Goal: Task Accomplishment & Management: Complete application form

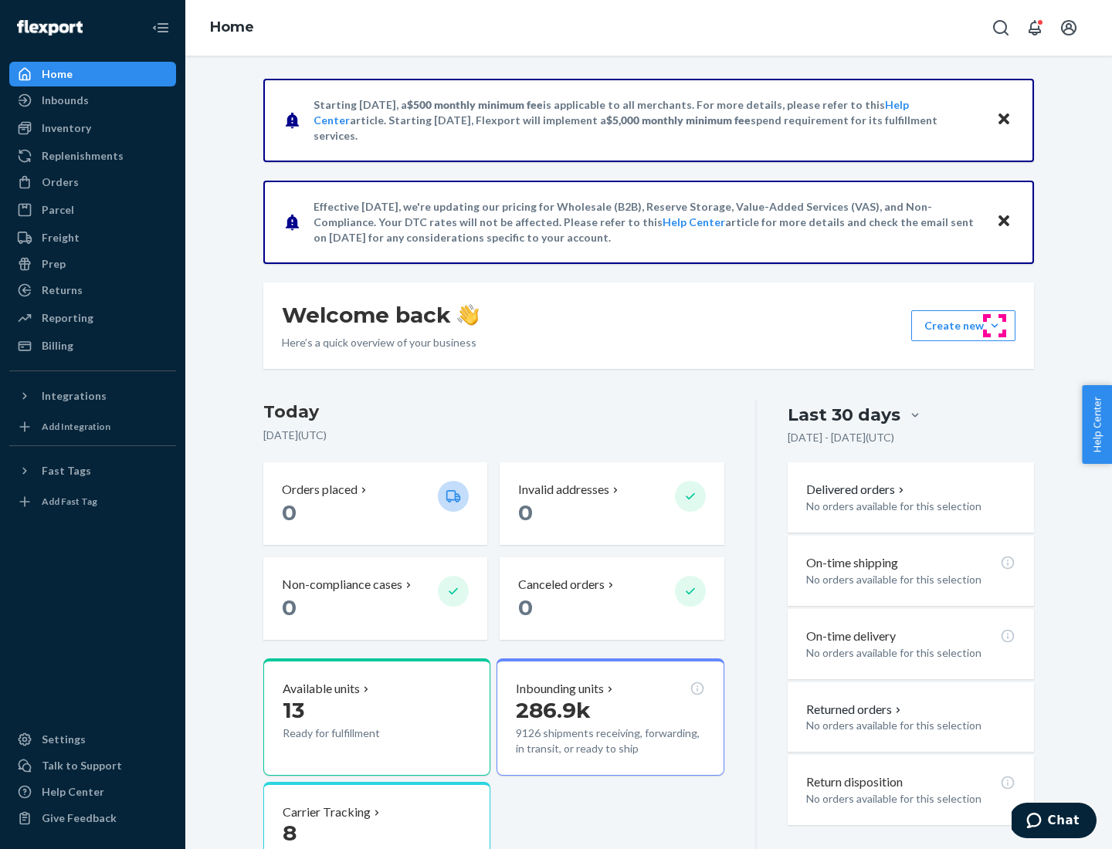
click at [994, 326] on button "Create new Create new inbound Create new order Create new product" at bounding box center [963, 325] width 104 height 31
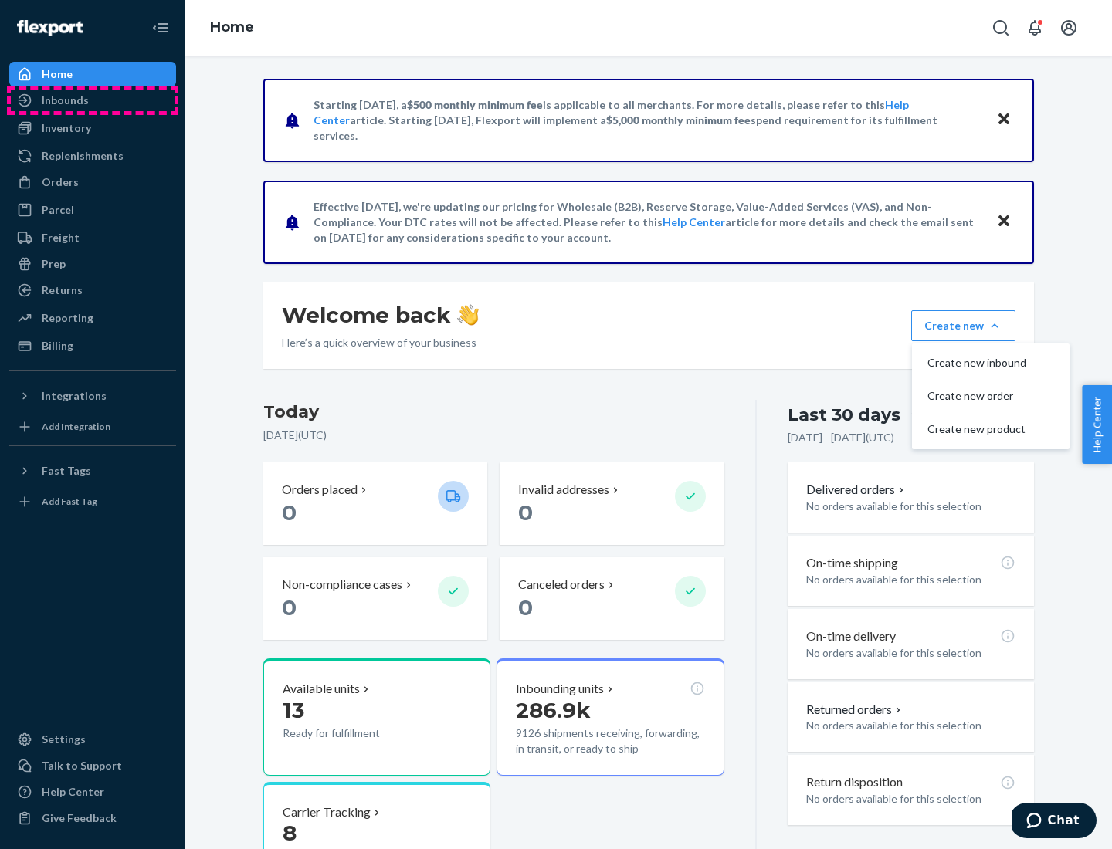
click at [93, 100] on div "Inbounds" at bounding box center [93, 101] width 164 height 22
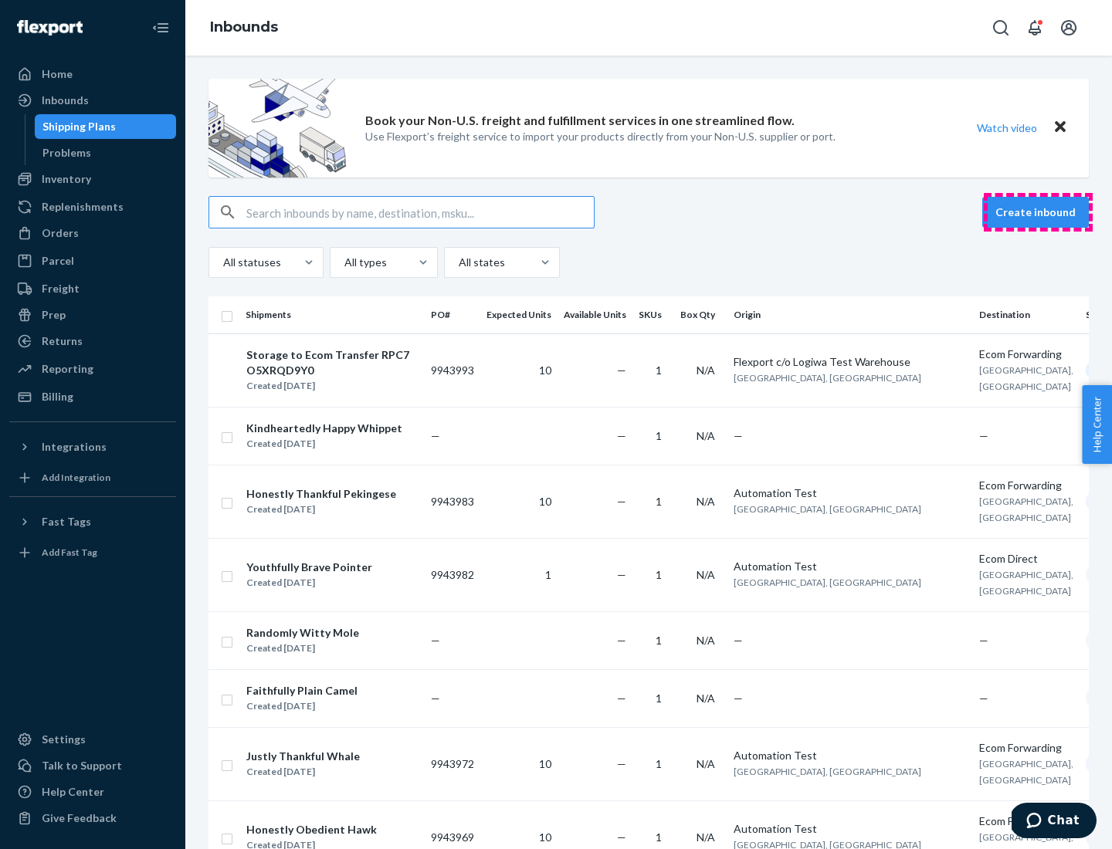
click at [1038, 212] on button "Create inbound" at bounding box center [1035, 212] width 107 height 31
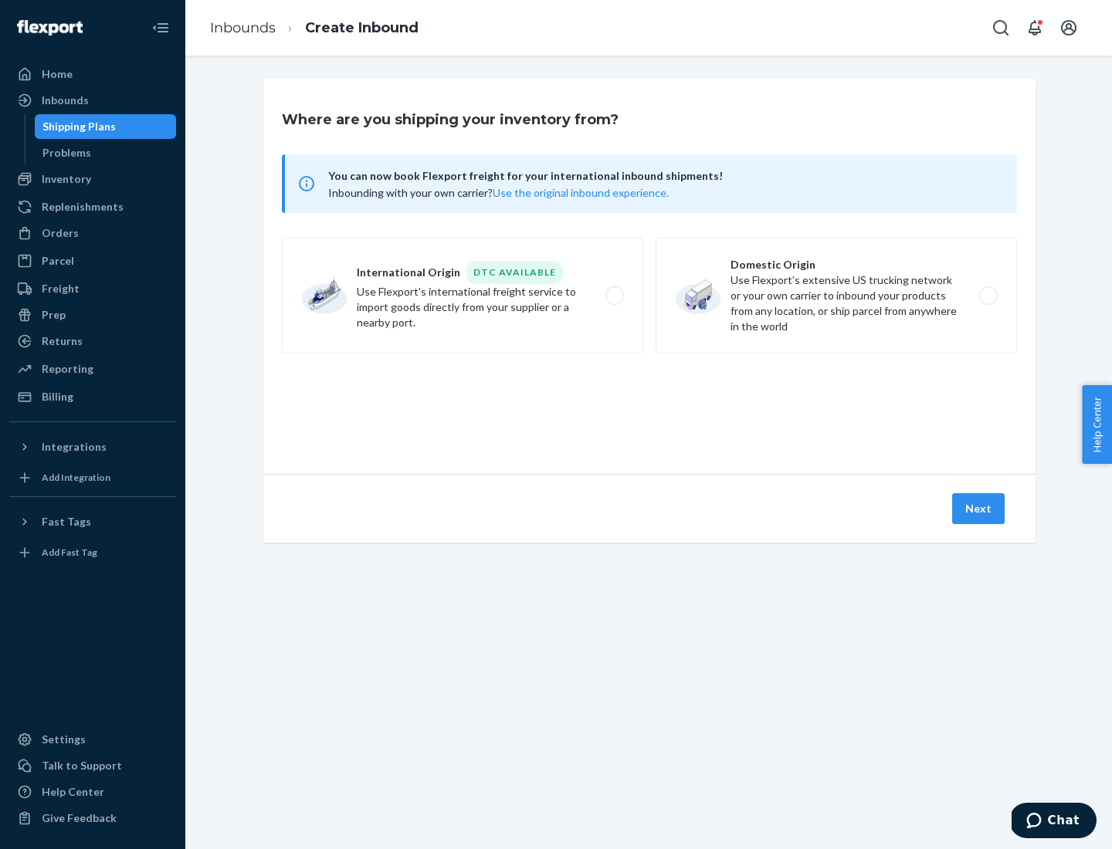
click at [836, 296] on label "Domestic Origin Use Flexport’s extensive US trucking network or your own carrie…" at bounding box center [835, 296] width 361 height 116
click at [987, 296] on input "Domestic Origin Use Flexport’s extensive US trucking network or your own carrie…" at bounding box center [992, 296] width 10 height 10
radio input "true"
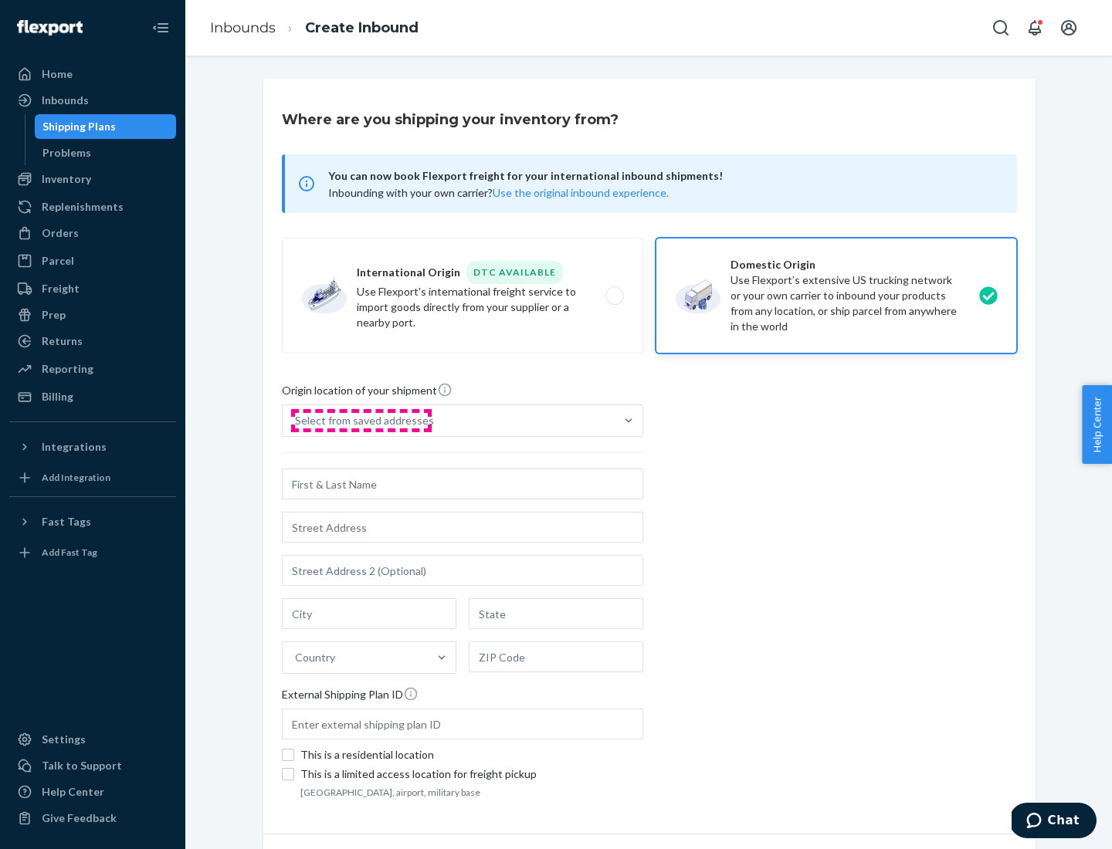
click at [361, 421] on div "Select from saved addresses" at bounding box center [364, 420] width 139 height 15
click at [296, 421] on input "Select from saved addresses" at bounding box center [296, 420] width 2 height 15
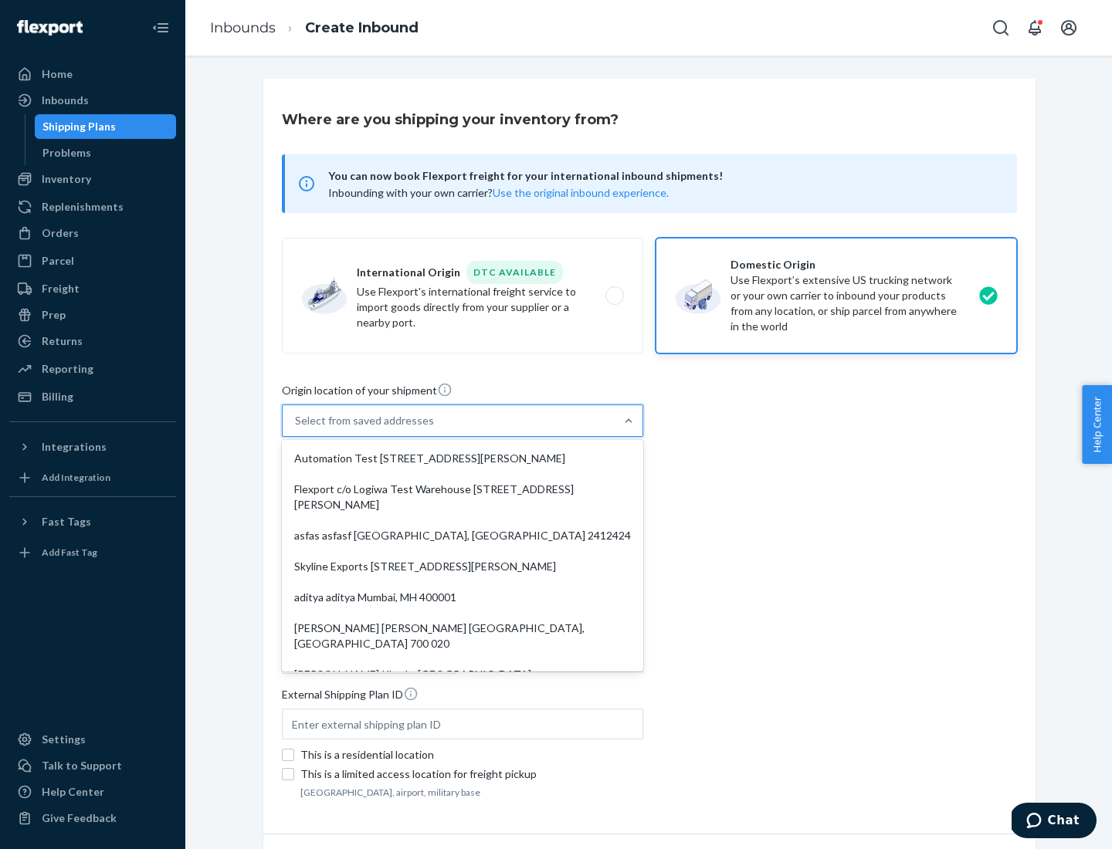
scroll to position [6, 0]
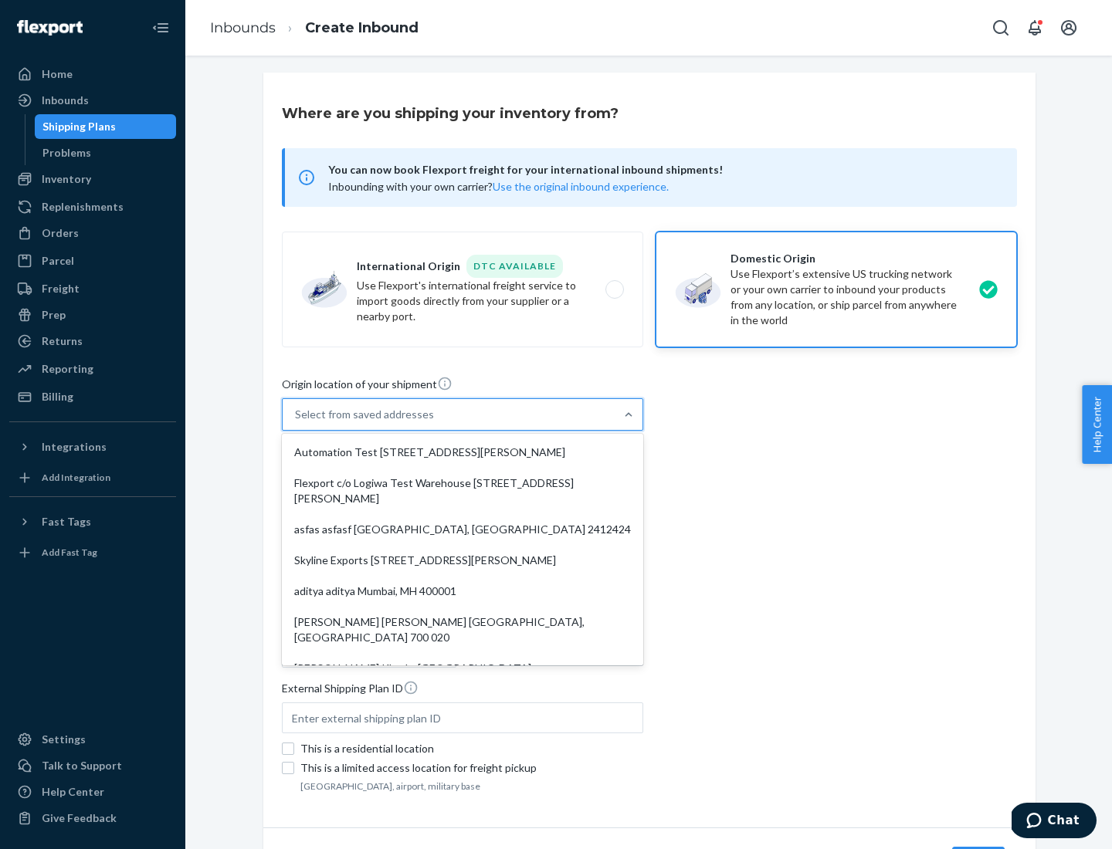
click at [462, 452] on div "Automation Test [STREET_ADDRESS][PERSON_NAME]" at bounding box center [462, 452] width 355 height 31
click at [296, 422] on input "option Automation Test [STREET_ADDRESS][PERSON_NAME]. 9 results available. Use …" at bounding box center [296, 414] width 2 height 15
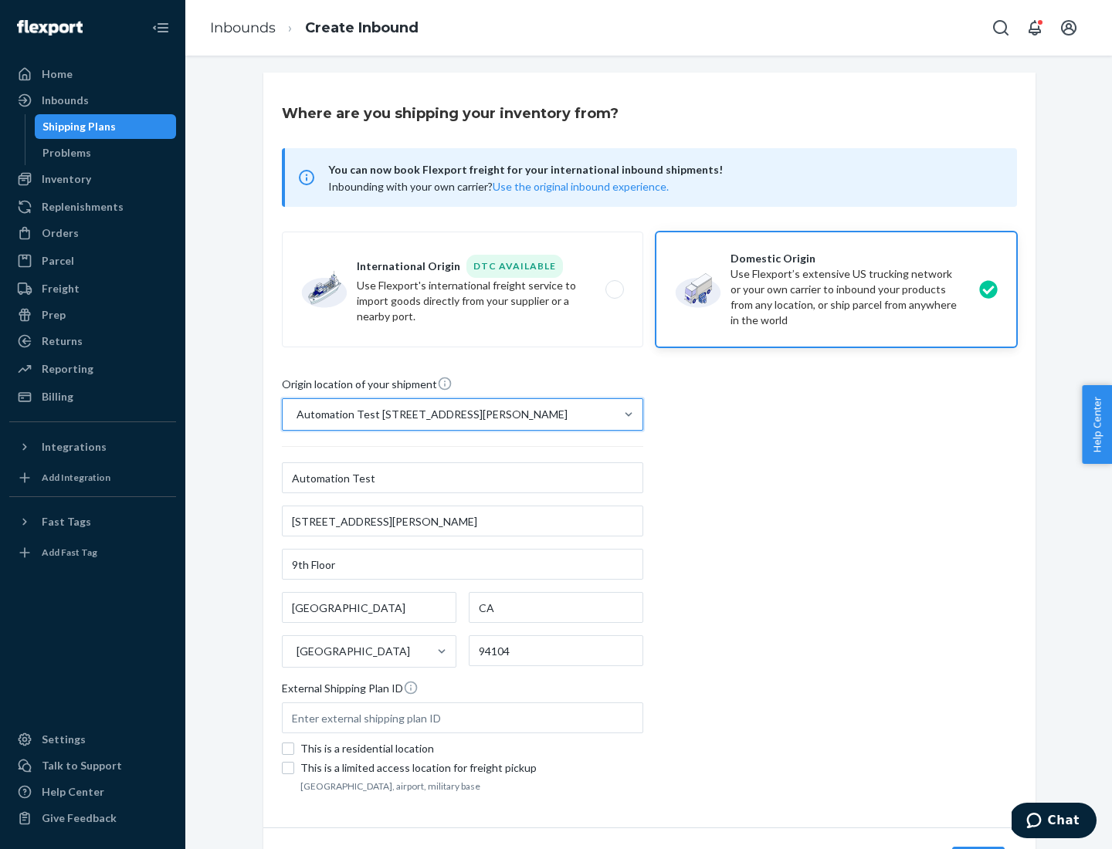
type input "Automation Test"
type input "9th Floor"
type input "[GEOGRAPHIC_DATA]"
type input "CA"
type input "94104"
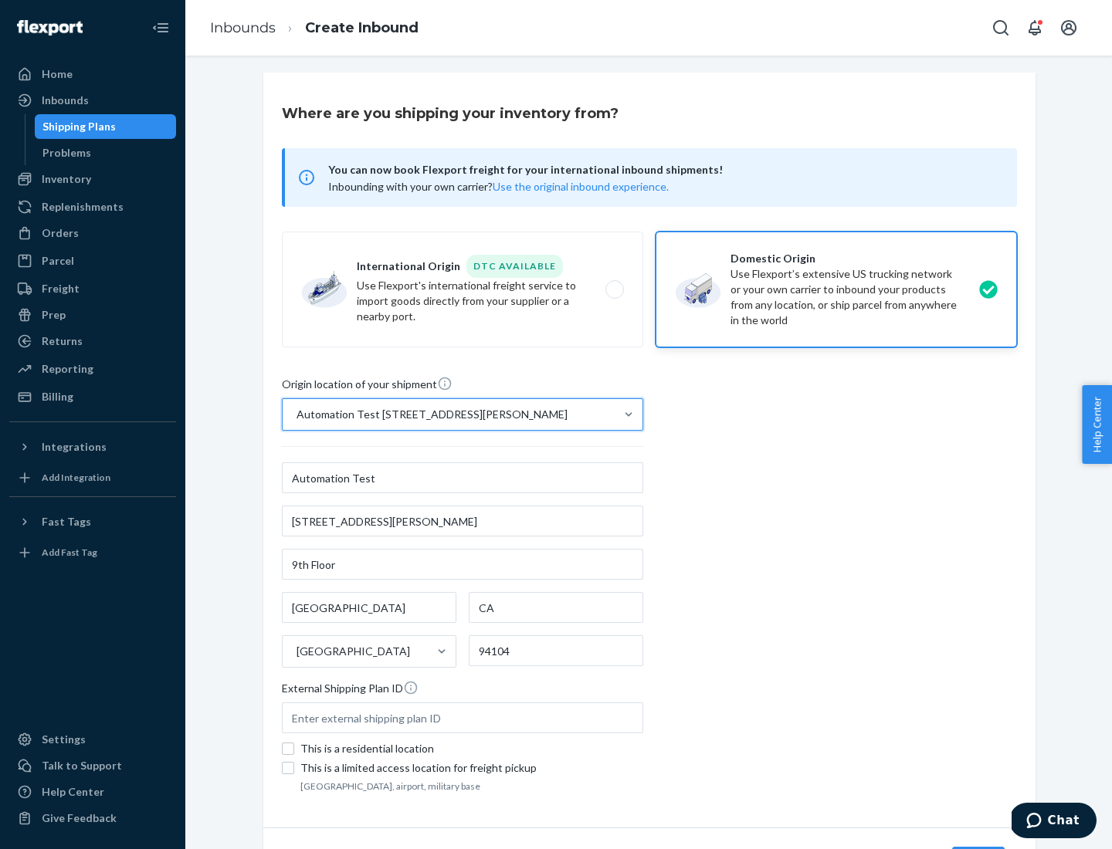
type input "[STREET_ADDRESS][PERSON_NAME]"
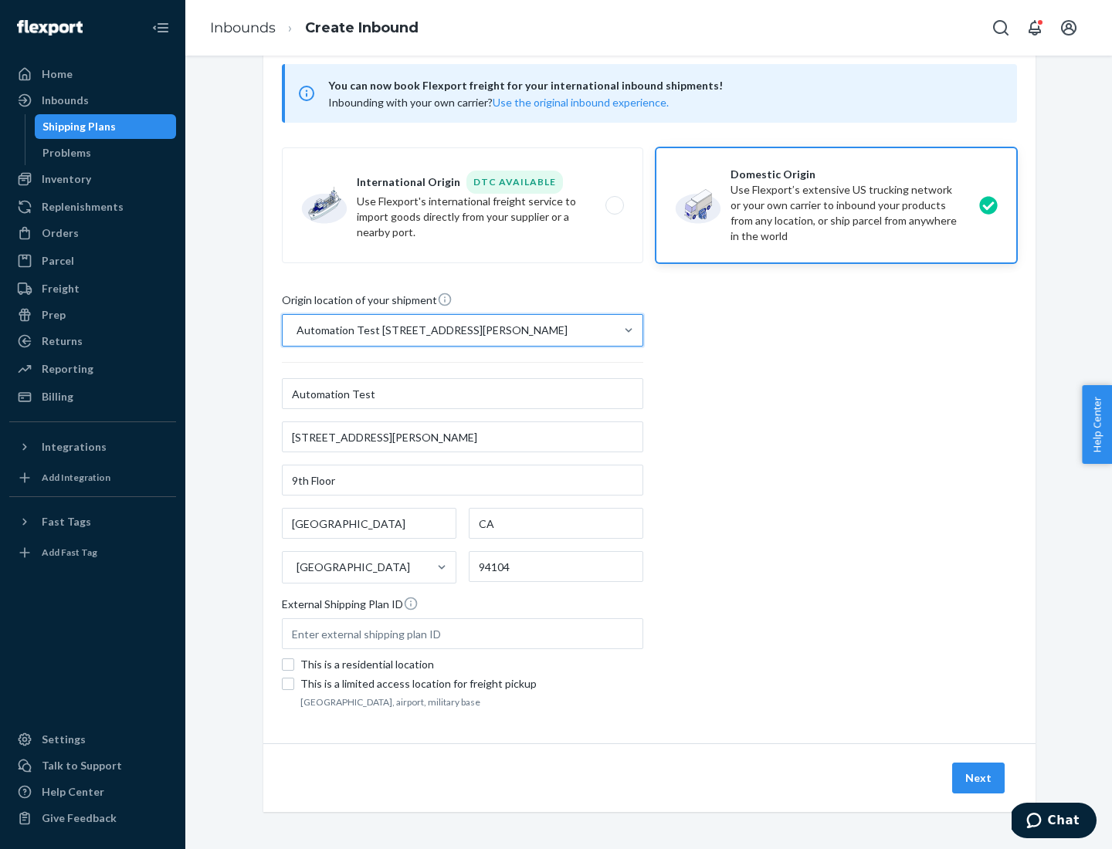
click at [979, 778] on button "Next" at bounding box center [978, 778] width 53 height 31
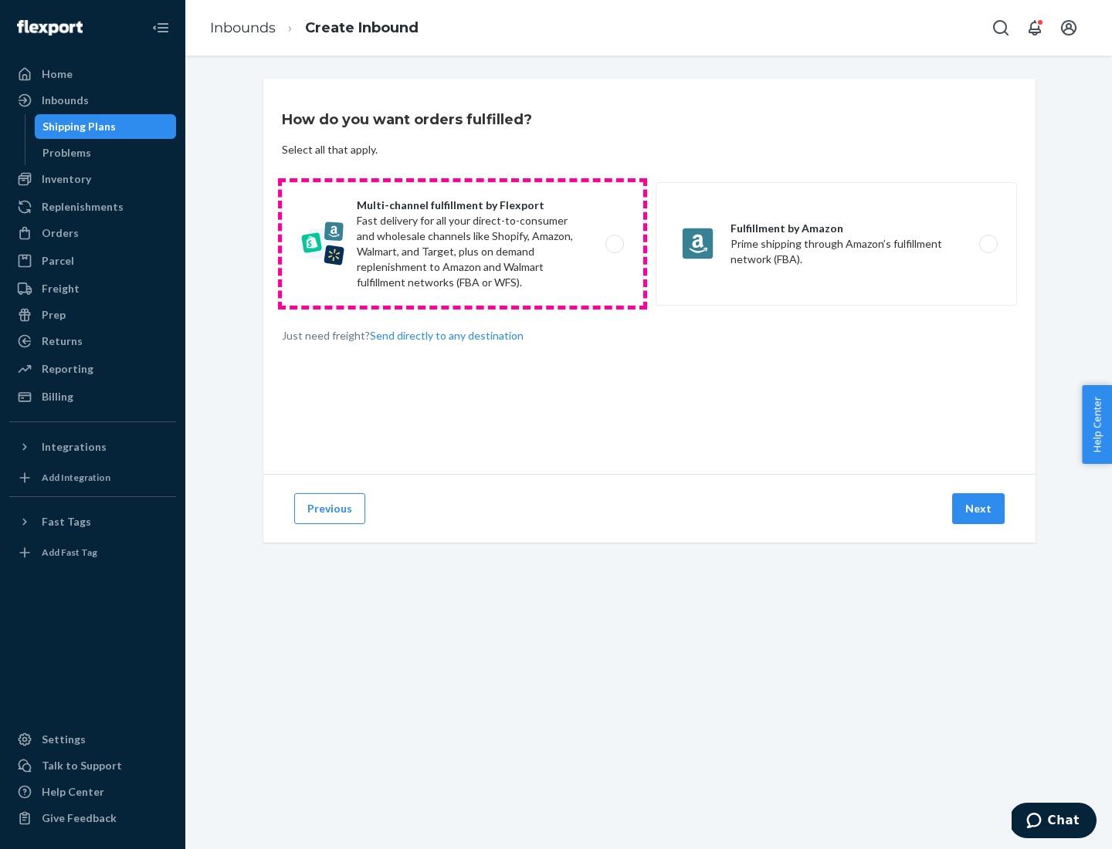
click at [462, 244] on label "Multi-channel fulfillment by Flexport Fast delivery for all your direct-to-cons…" at bounding box center [462, 244] width 361 height 124
click at [614, 244] on input "Multi-channel fulfillment by Flexport Fast delivery for all your direct-to-cons…" at bounding box center [619, 244] width 10 height 10
radio input "true"
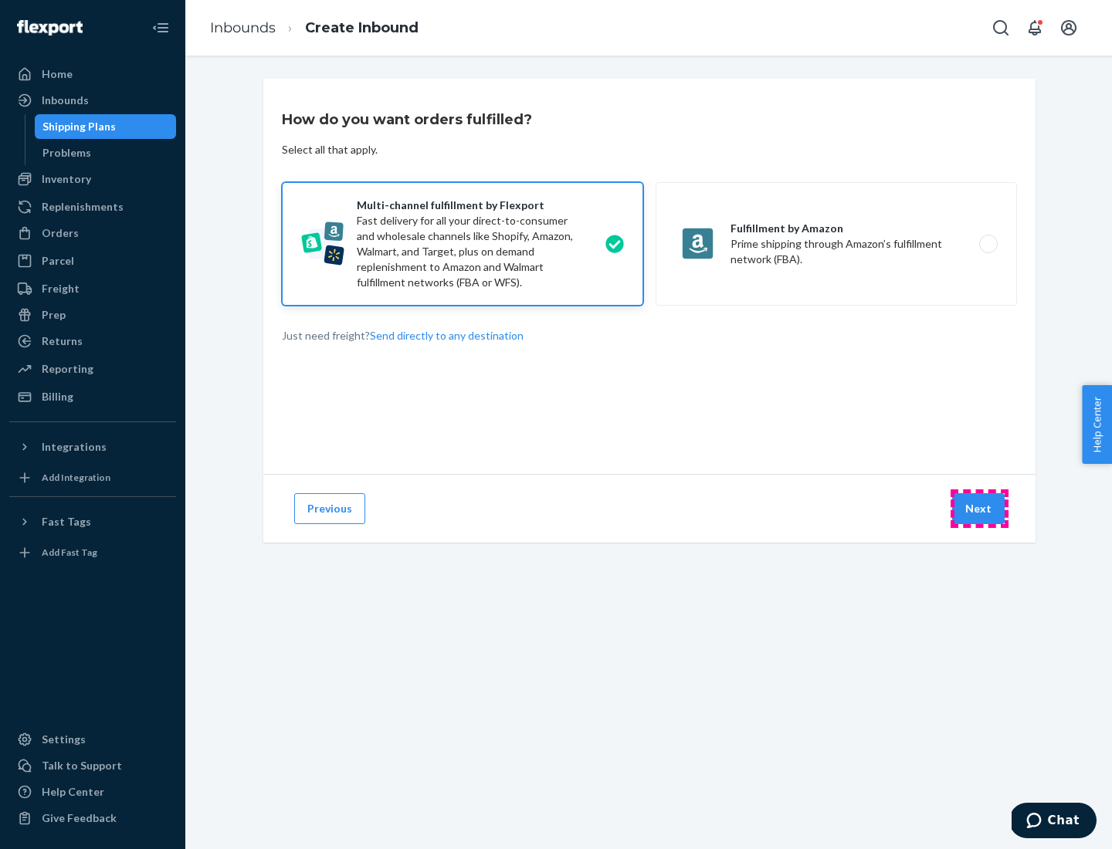
click at [979, 509] on button "Next" at bounding box center [978, 508] width 53 height 31
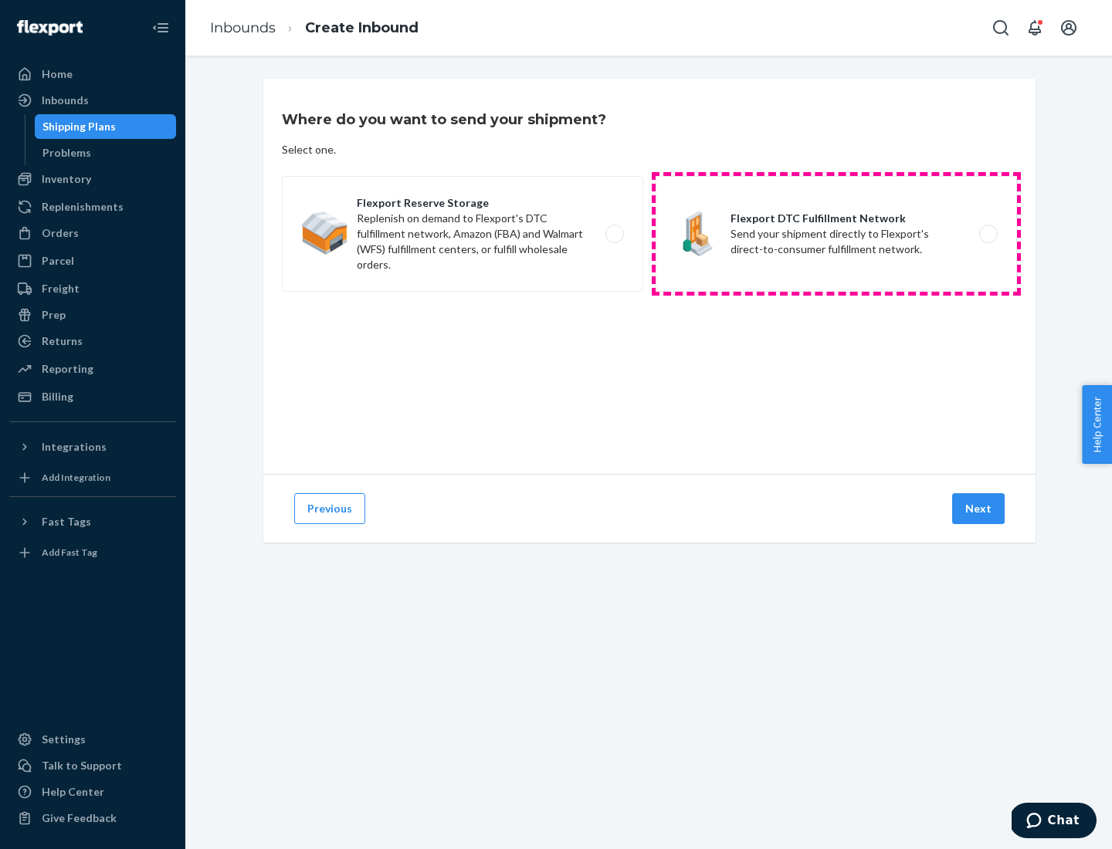
click at [836, 234] on label "Flexport DTC Fulfillment Network Send your shipment directly to Flexport's dire…" at bounding box center [835, 234] width 361 height 116
click at [987, 234] on input "Flexport DTC Fulfillment Network Send your shipment directly to Flexport's dire…" at bounding box center [992, 234] width 10 height 10
radio input "true"
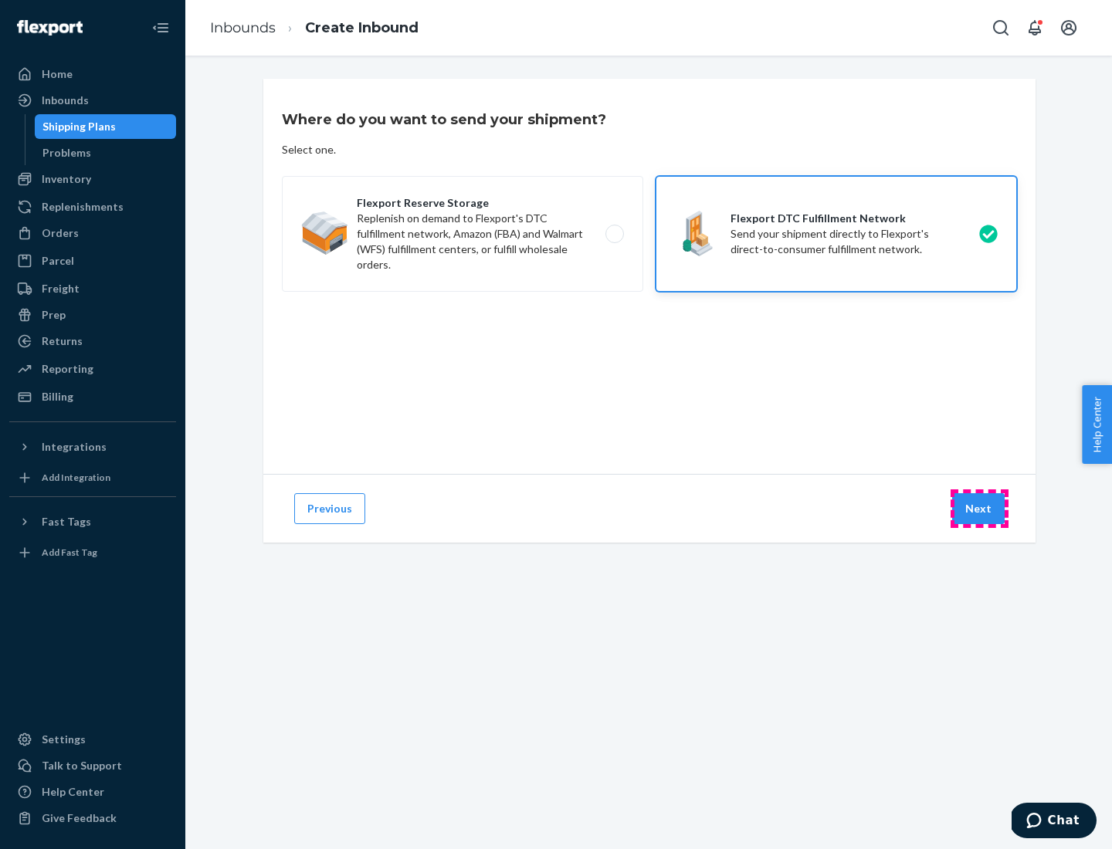
click at [979, 509] on button "Next" at bounding box center [978, 508] width 53 height 31
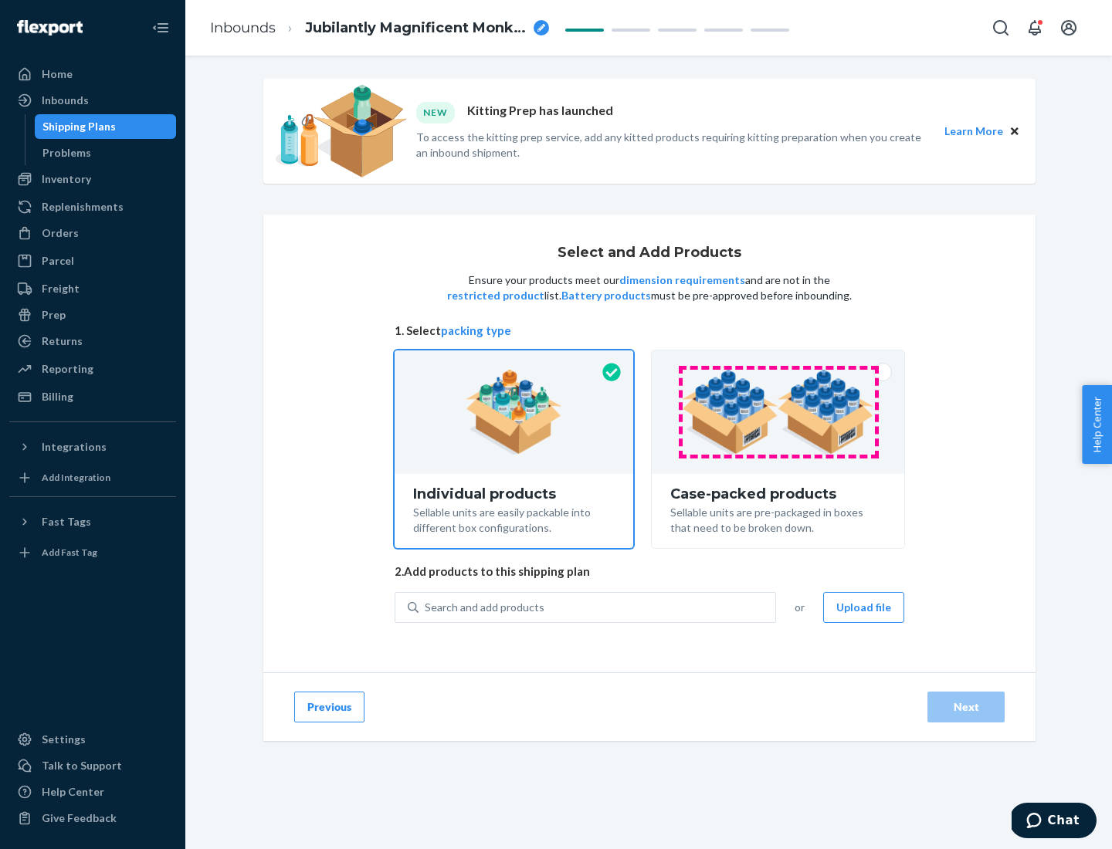
click at [778, 412] on img at bounding box center [778, 412] width 192 height 85
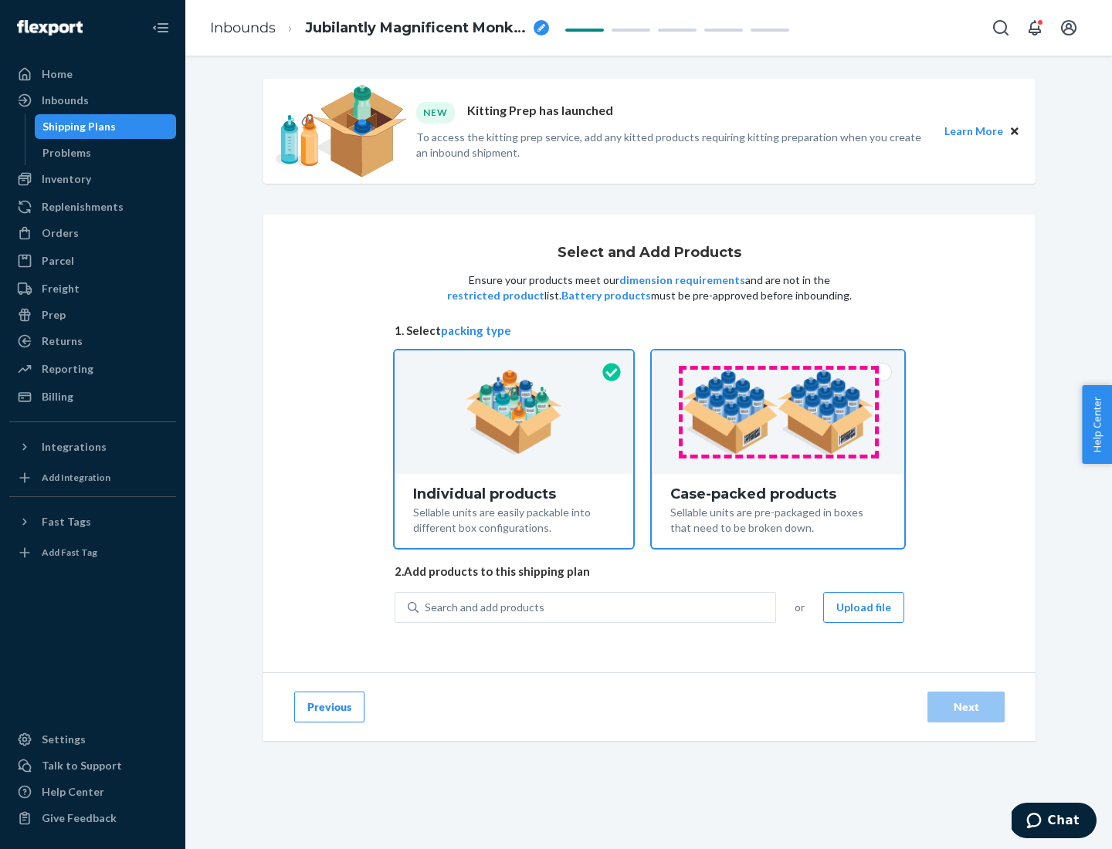
click at [778, 361] on input "Case-packed products Sellable units are pre-packaged in boxes that need to be b…" at bounding box center [778, 356] width 10 height 10
radio input "true"
radio input "false"
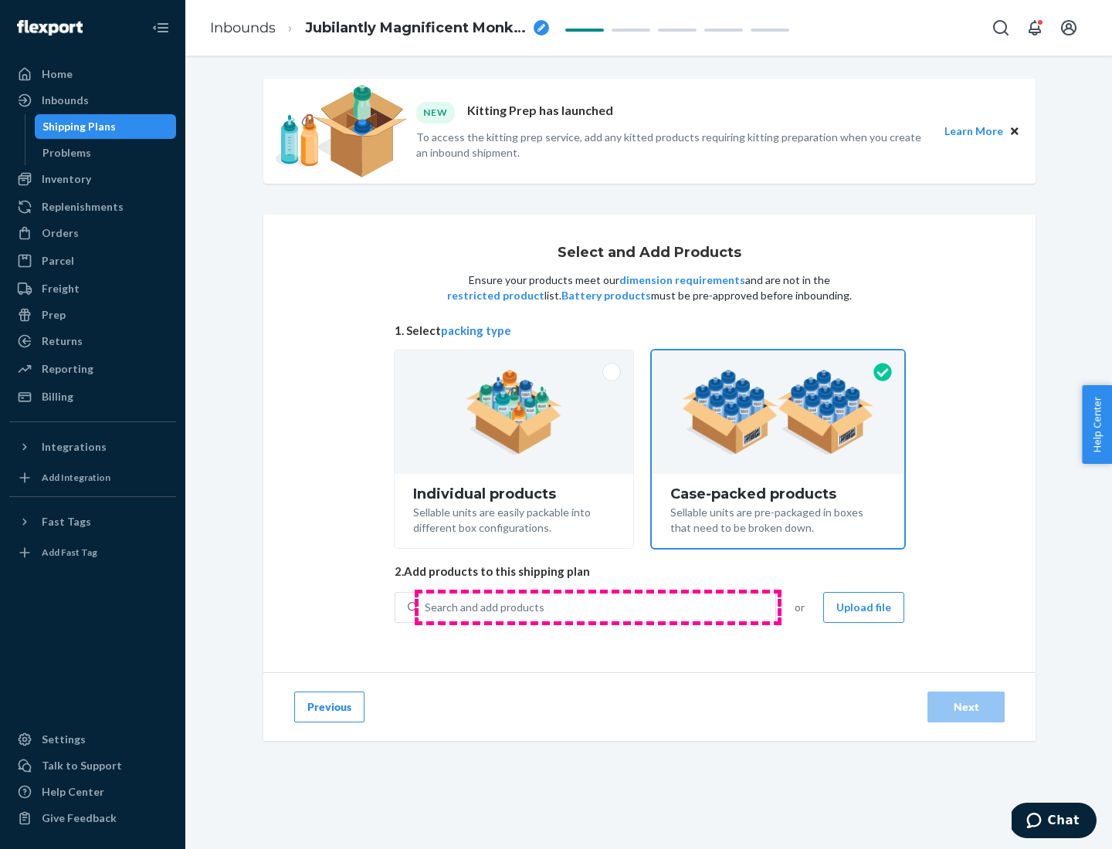
click at [598, 607] on div "Search and add products" at bounding box center [596, 608] width 357 height 28
click at [426, 607] on input "Search and add products" at bounding box center [426, 607] width 2 height 15
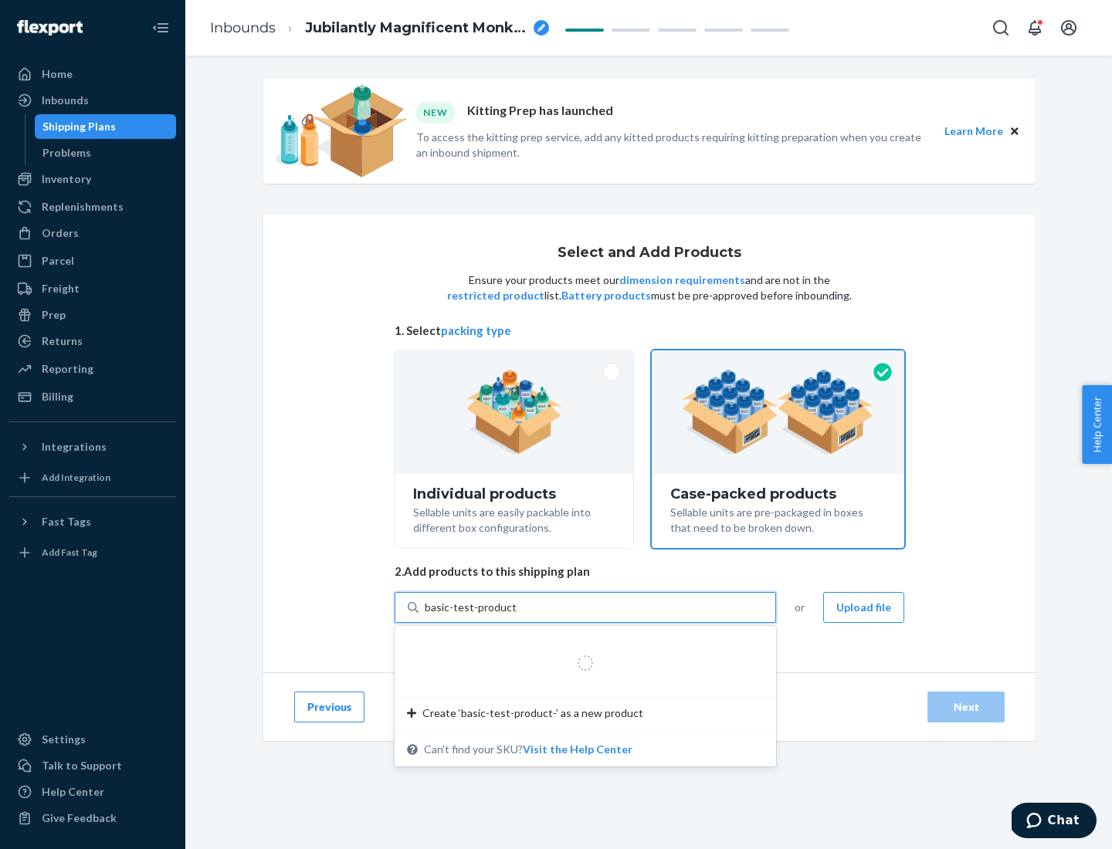
type input "basic-test-product-1"
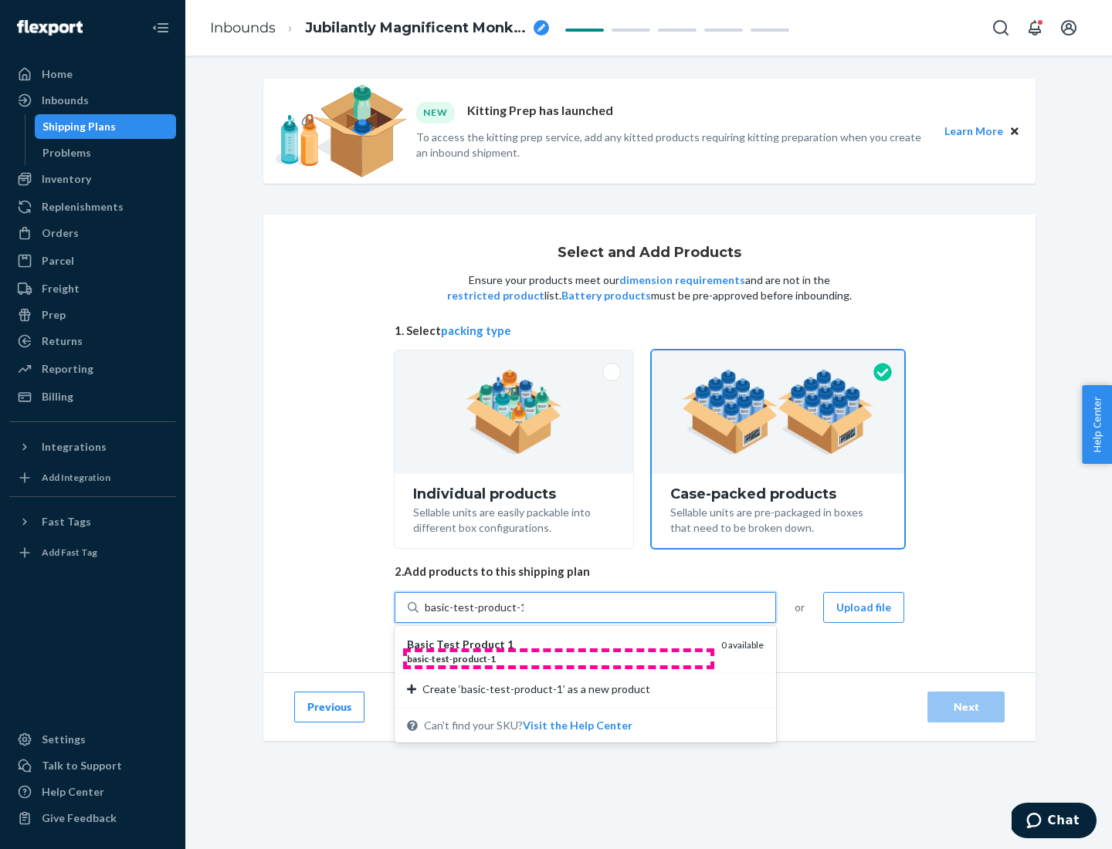
click at [558, 659] on div "basic - test - product - 1" at bounding box center [558, 658] width 302 height 13
click at [523, 615] on input "basic-test-product-1" at bounding box center [474, 607] width 99 height 15
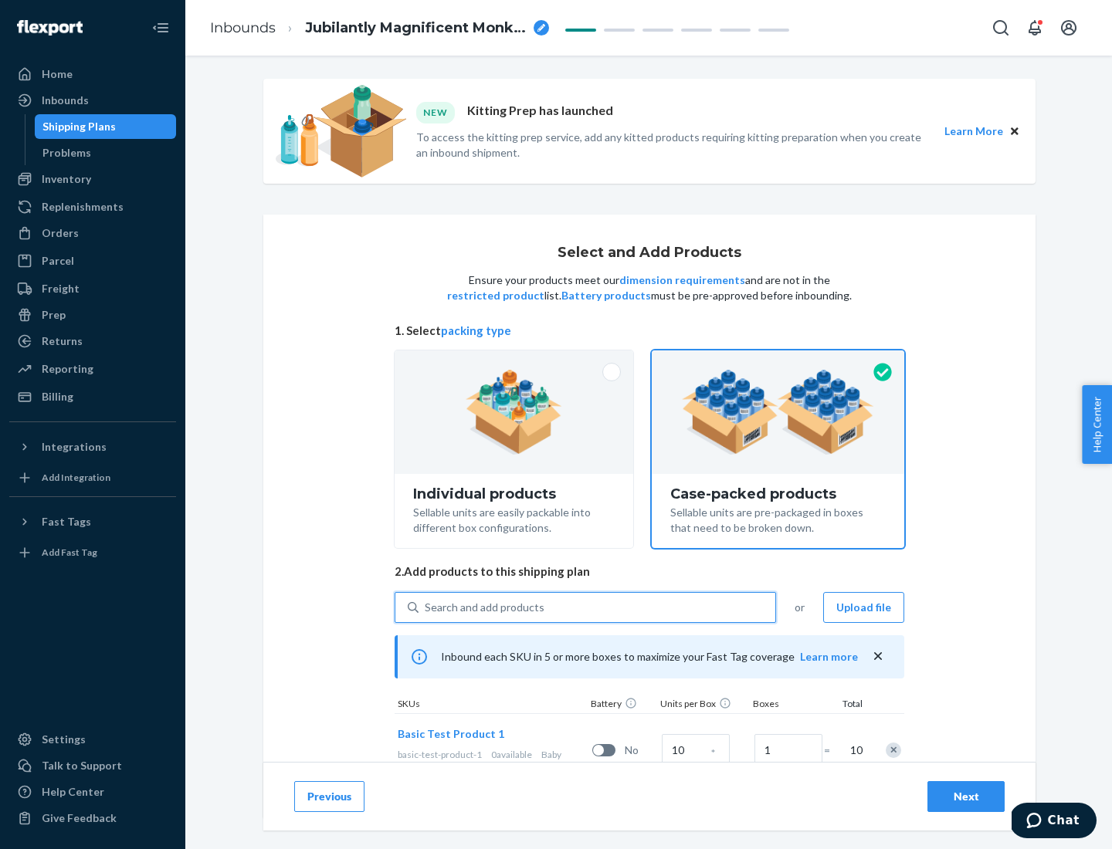
scroll to position [56, 0]
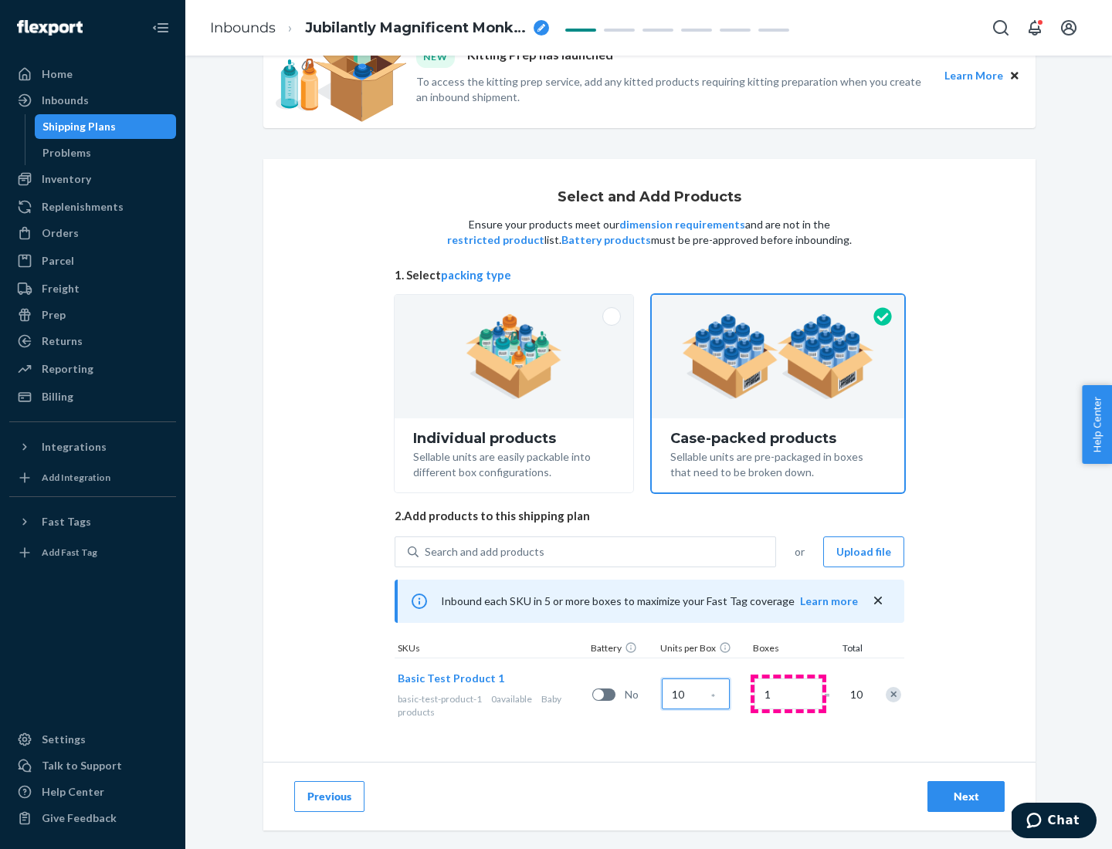
type input "10"
type input "7"
click at [966, 797] on div "Next" at bounding box center [965, 796] width 51 height 15
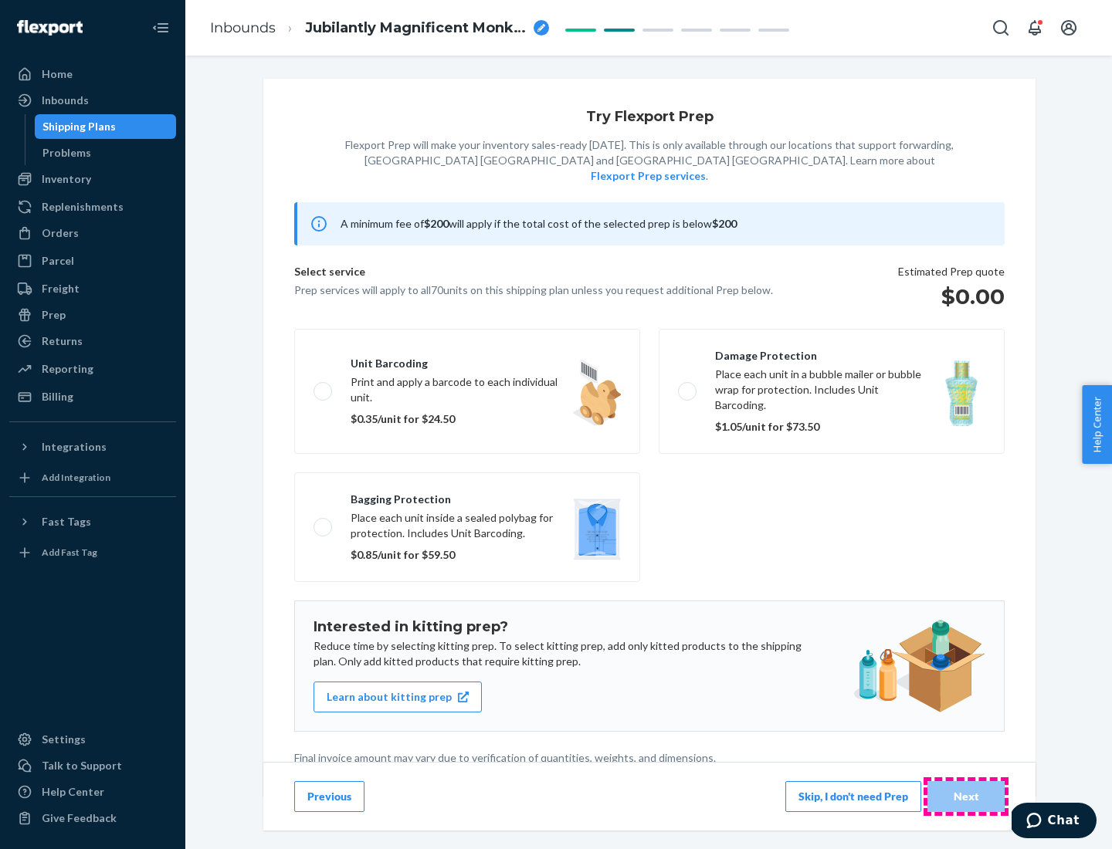
scroll to position [4, 0]
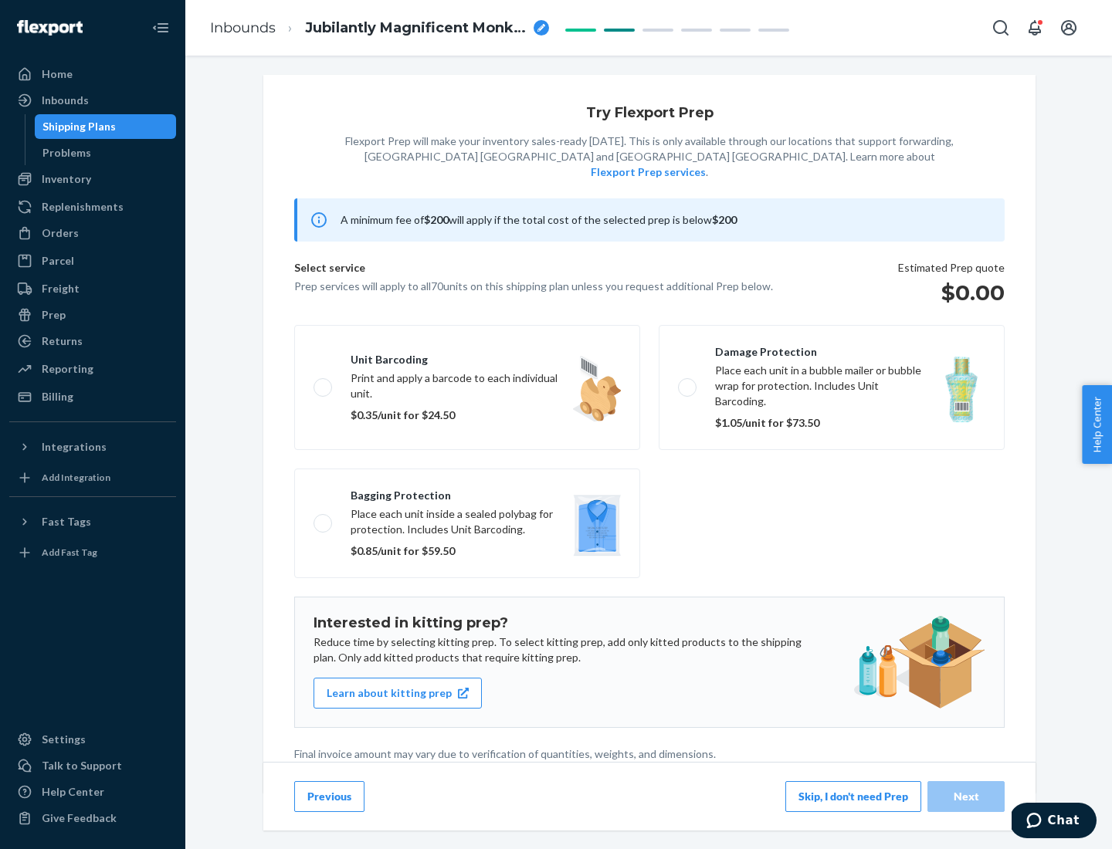
click at [467, 492] on label "Bagging protection Place each unit inside a sealed polybag for protection. Incl…" at bounding box center [467, 524] width 346 height 110
click at [323, 518] on input "Bagging protection Place each unit inside a sealed polybag for protection. Incl…" at bounding box center [318, 523] width 10 height 10
checkbox input "true"
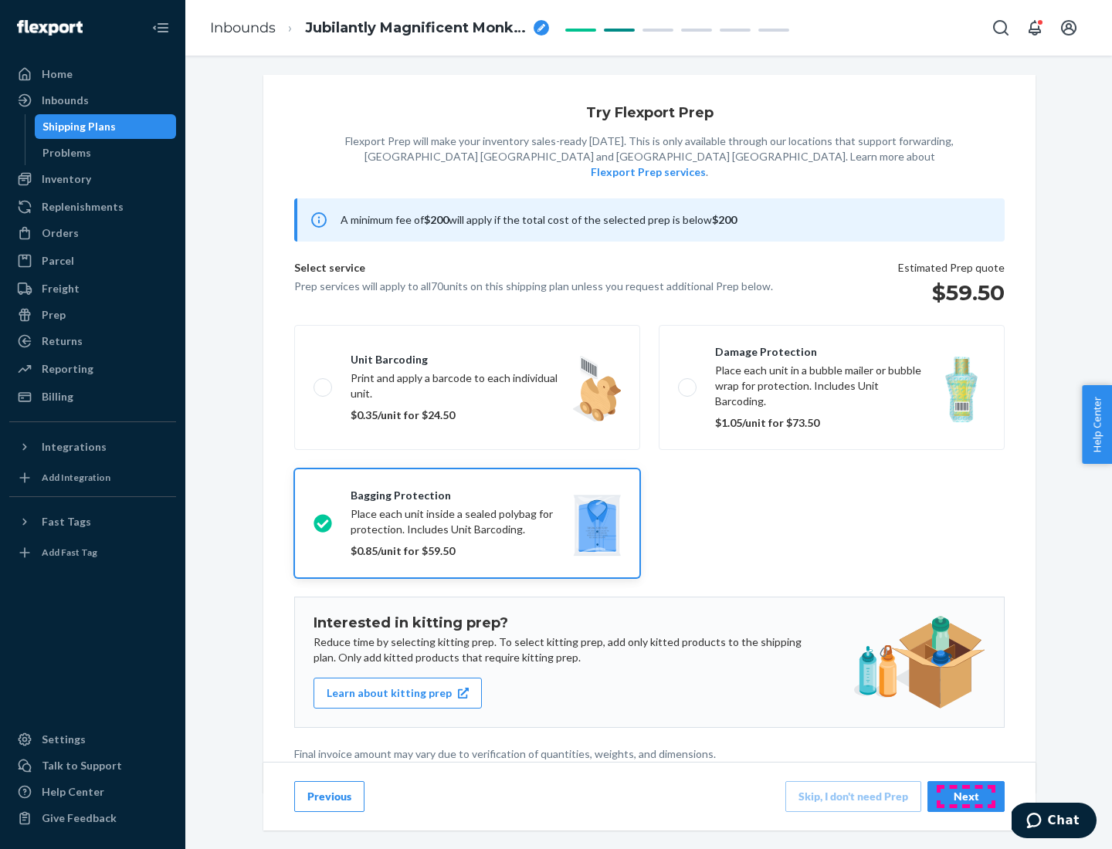
click at [966, 796] on div "Next" at bounding box center [965, 796] width 51 height 15
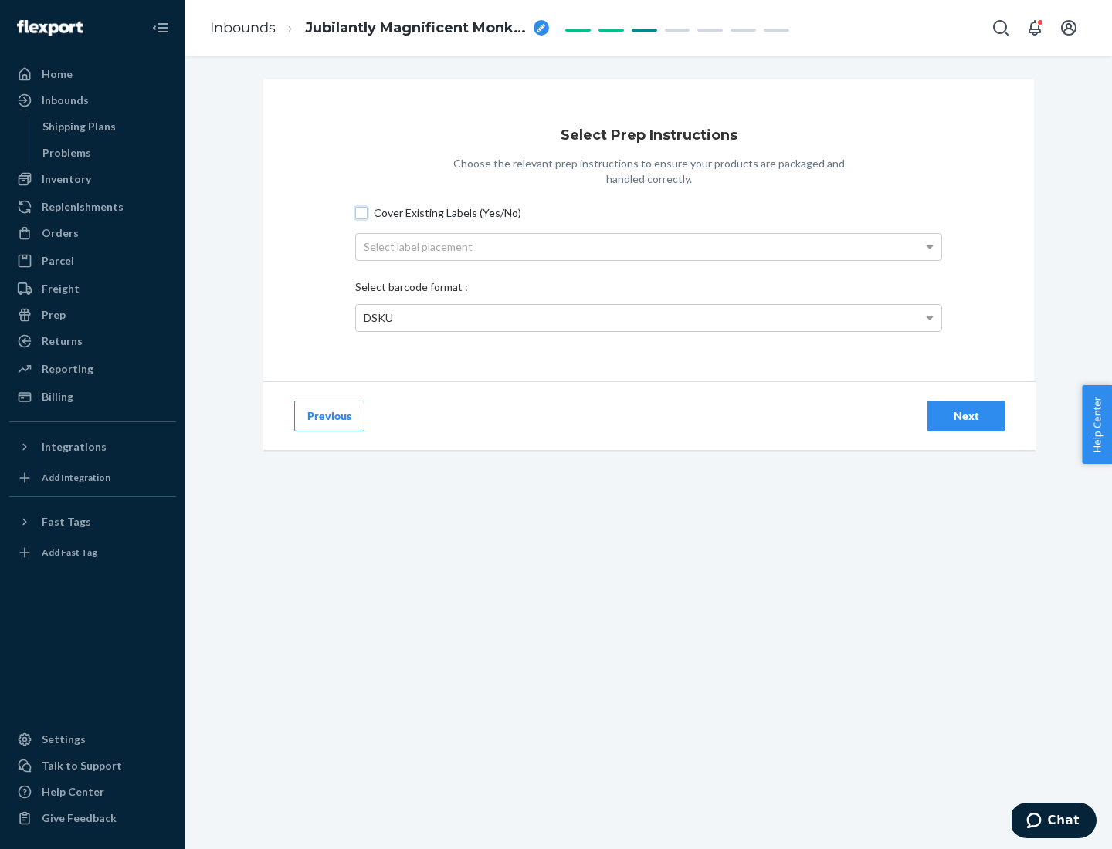
click at [361, 212] on input "Cover Existing Labels (Yes/No)" at bounding box center [361, 213] width 12 height 12
checkbox input "true"
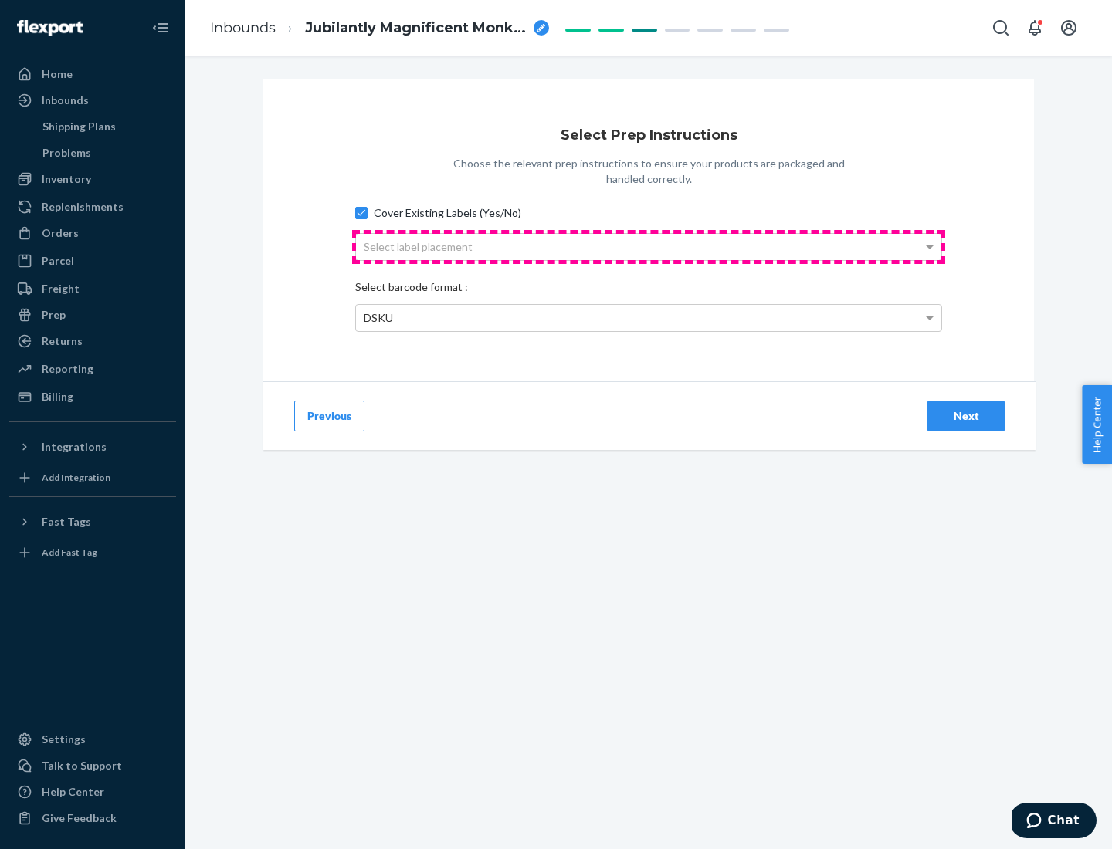
click at [649, 246] on div "Select label placement" at bounding box center [648, 247] width 585 height 26
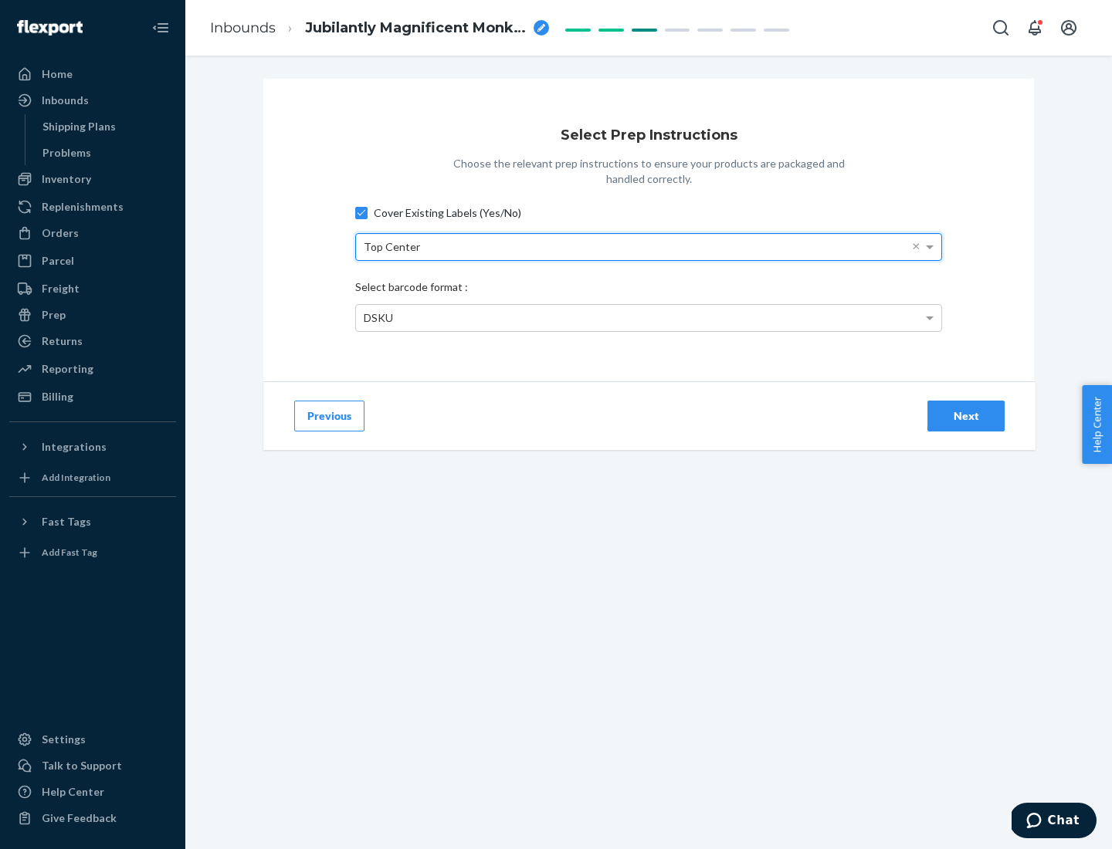
click at [649, 317] on div "DSKU" at bounding box center [648, 318] width 585 height 26
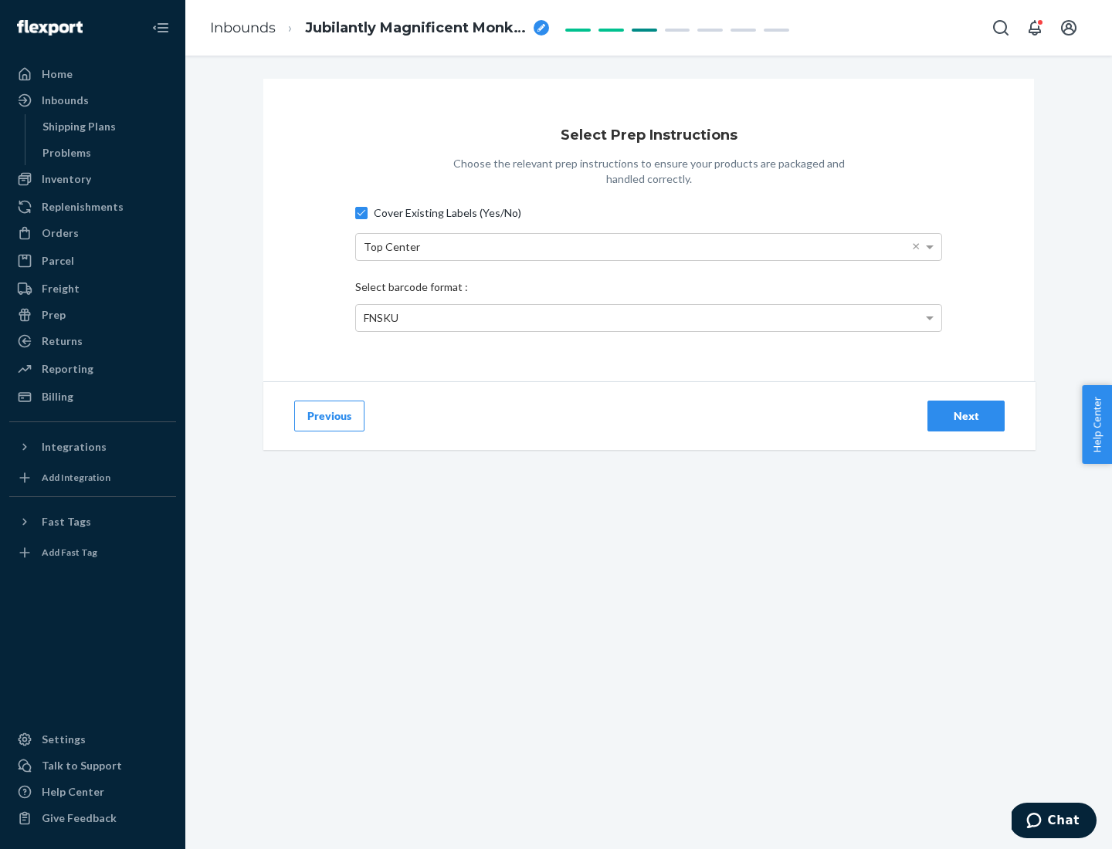
click at [966, 415] on div "Next" at bounding box center [965, 415] width 51 height 15
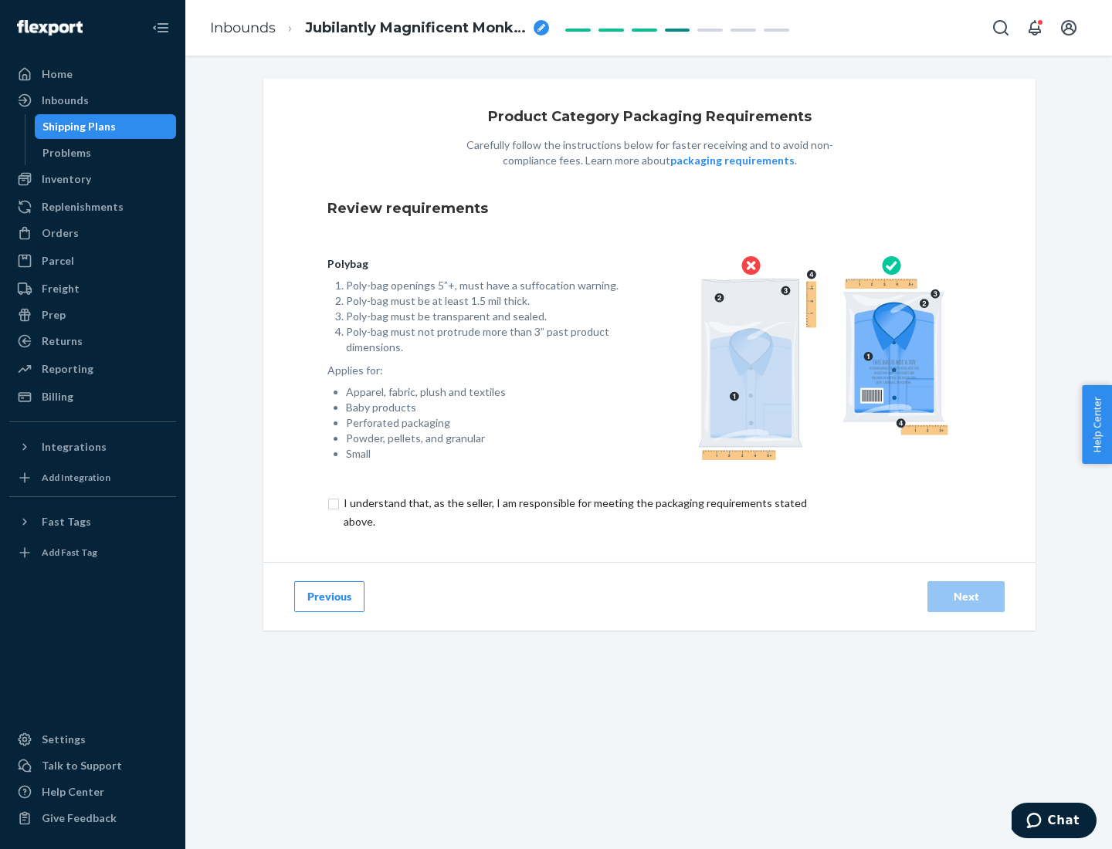
click at [574, 512] on input "checkbox" at bounding box center [583, 512] width 513 height 37
checkbox input "true"
click at [966, 596] on div "Next" at bounding box center [965, 596] width 51 height 15
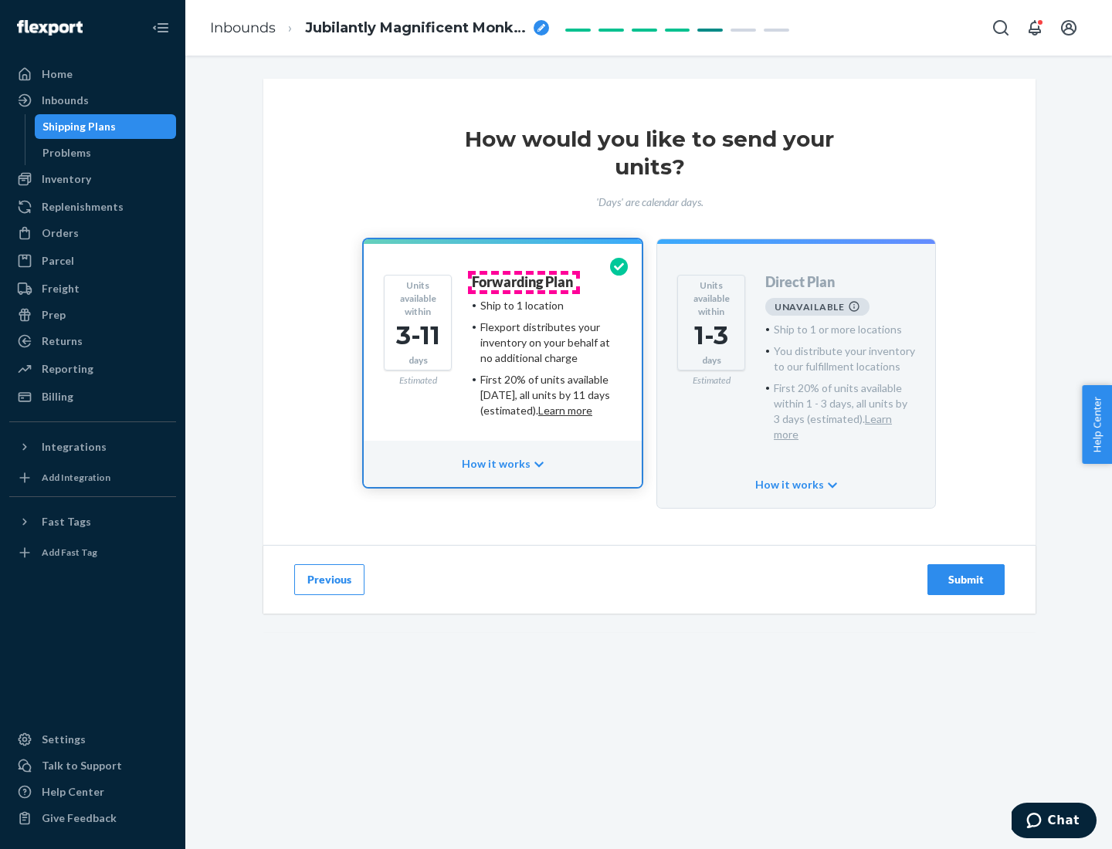
click at [523, 282] on h4 "Forwarding Plan" at bounding box center [522, 282] width 101 height 15
click at [966, 572] on div "Submit" at bounding box center [965, 579] width 51 height 15
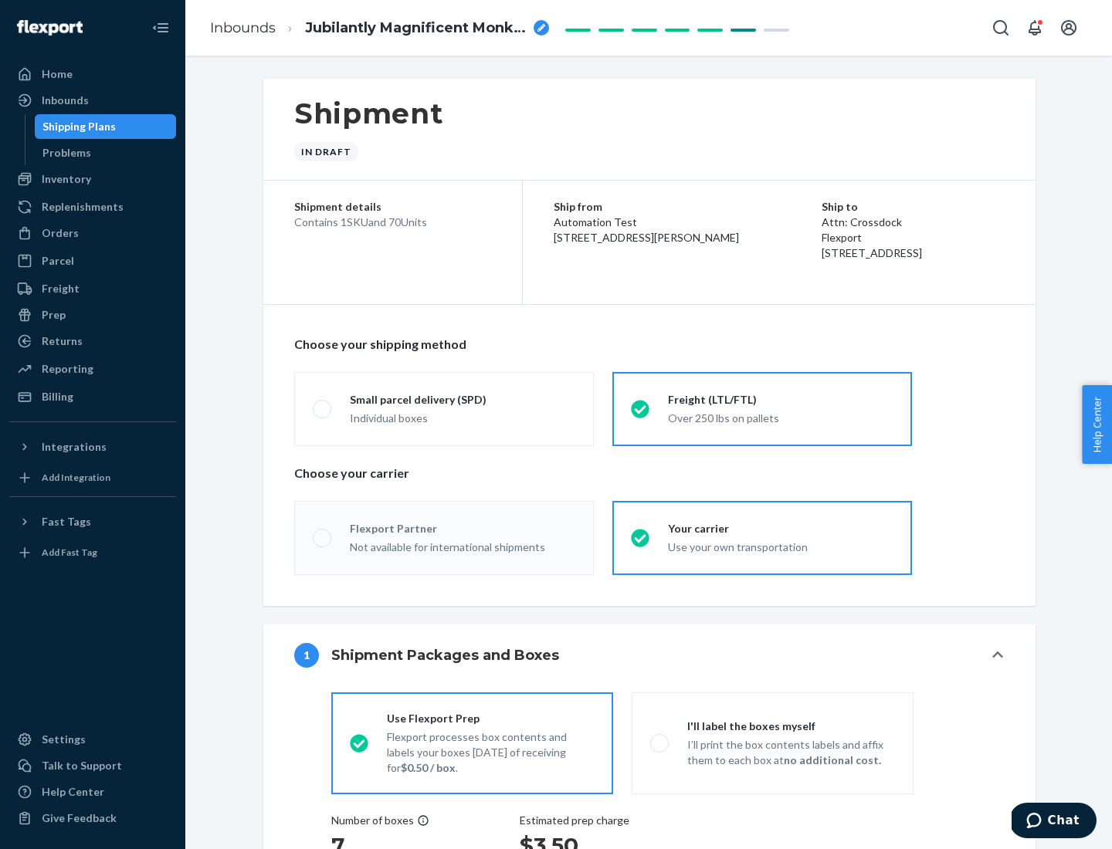
radio input "true"
radio input "false"
radio input "true"
radio input "false"
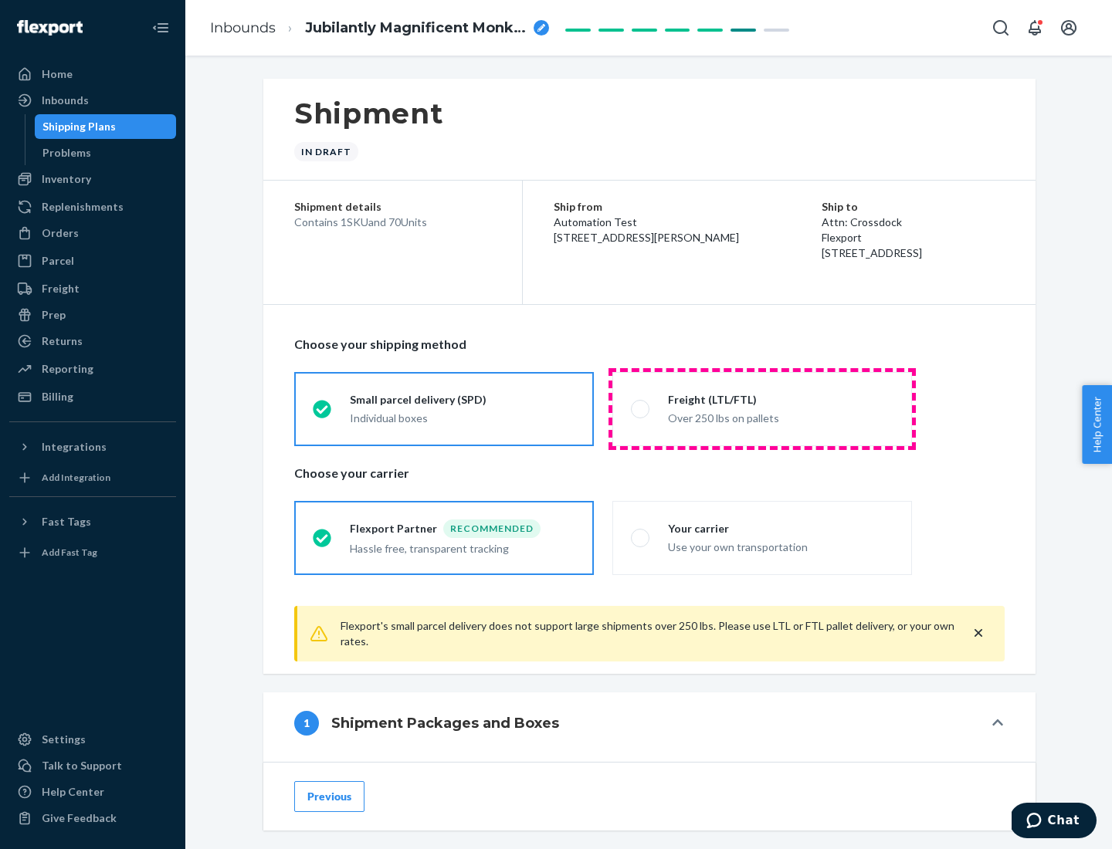
click at [762, 408] on div "Over 250 lbs on pallets" at bounding box center [780, 417] width 225 height 19
click at [641, 408] on input "Freight (LTL/FTL) Over 250 lbs on pallets" at bounding box center [636, 409] width 10 height 10
radio input "true"
radio input "false"
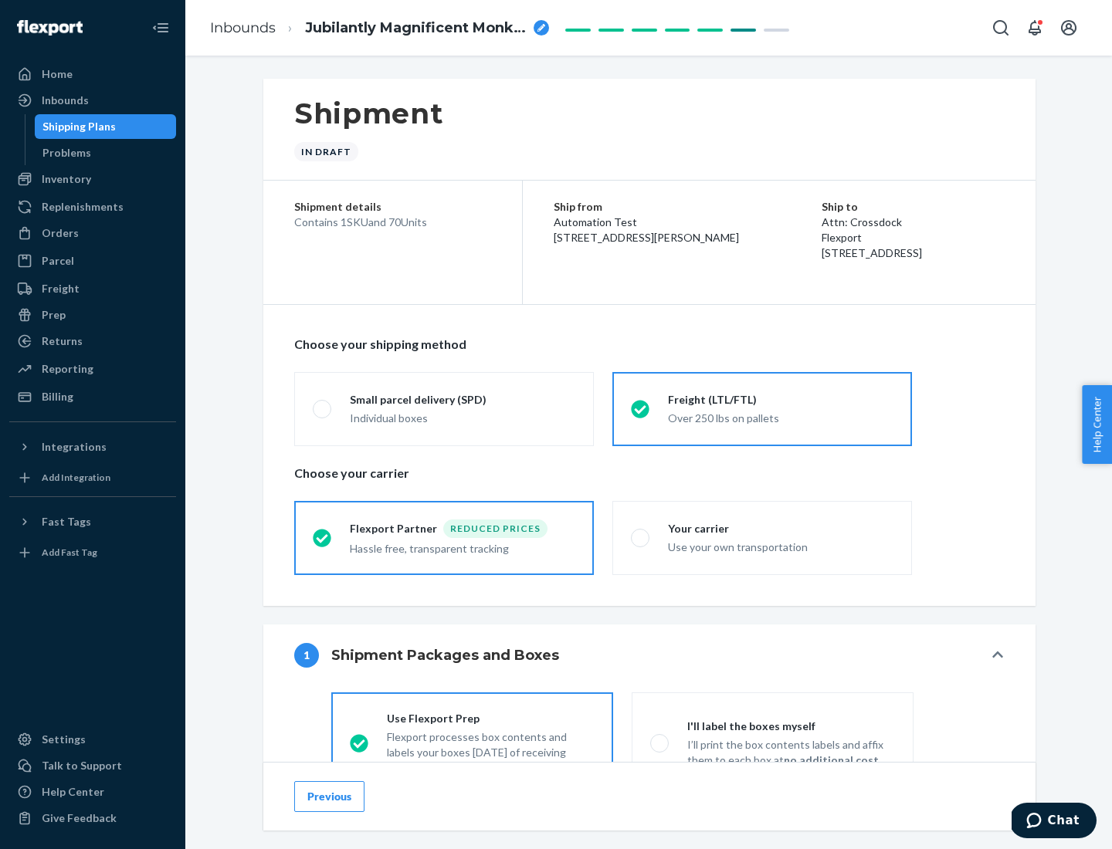
scroll to position [86, 0]
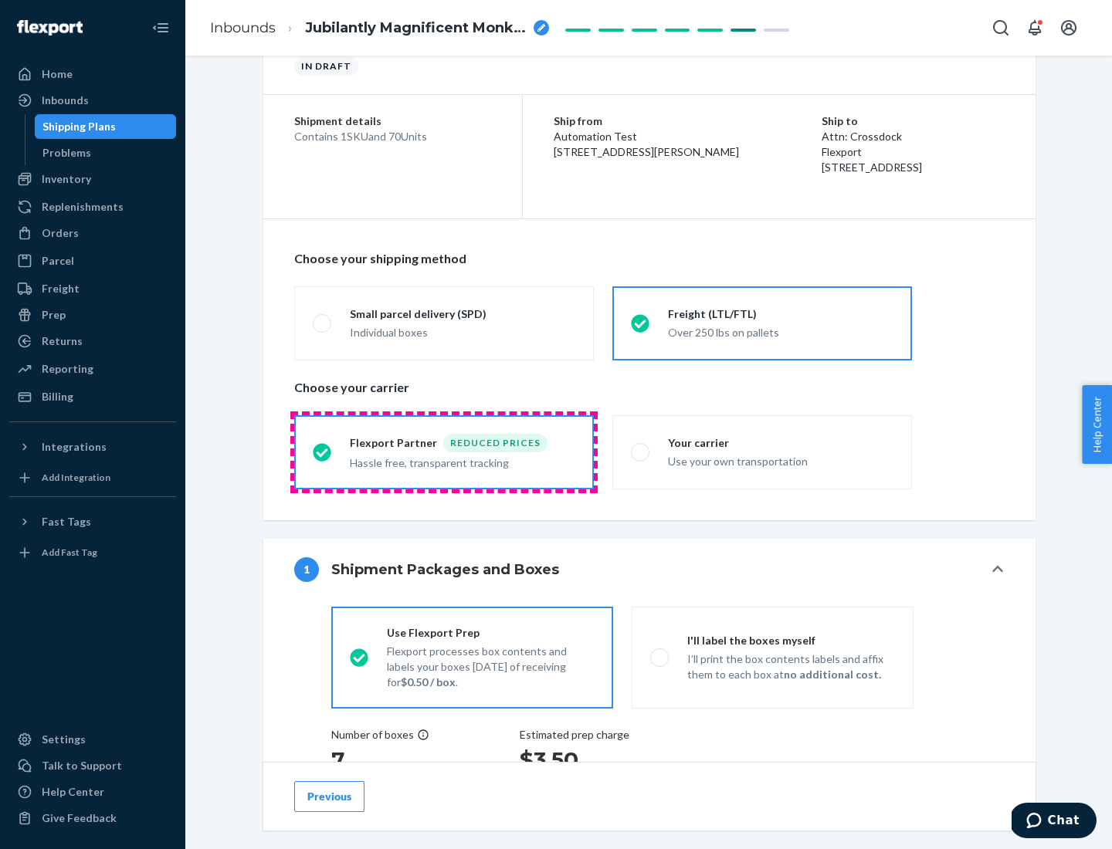
click at [444, 452] on div "Hassle free, transparent tracking" at bounding box center [462, 461] width 225 height 19
click at [323, 452] on input "Flexport Partner Reduced prices Hassle free, transparent tracking" at bounding box center [318, 452] width 10 height 10
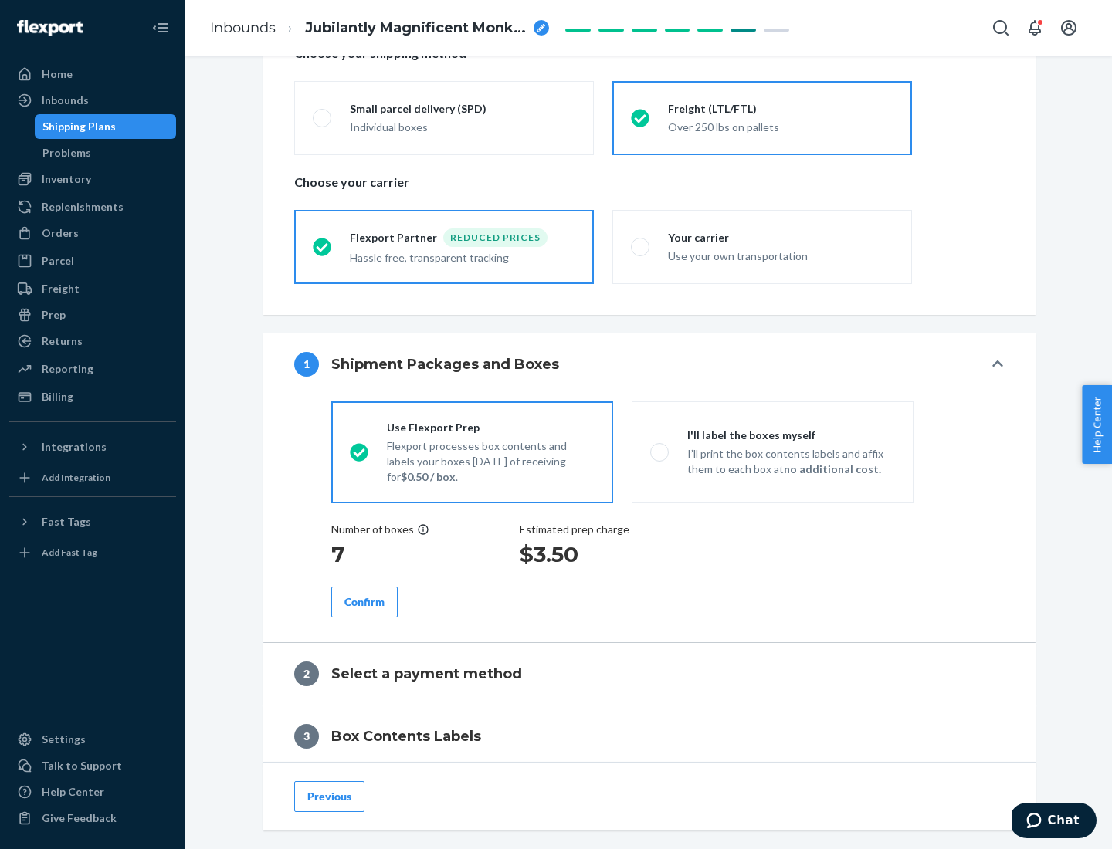
click at [772, 452] on p "I’ll print the box contents labels and affix them to each box at no additional …" at bounding box center [791, 461] width 208 height 31
click at [660, 452] on input "I'll label the boxes myself I’ll print the box contents labels and affix them t…" at bounding box center [655, 452] width 10 height 10
radio input "true"
radio input "false"
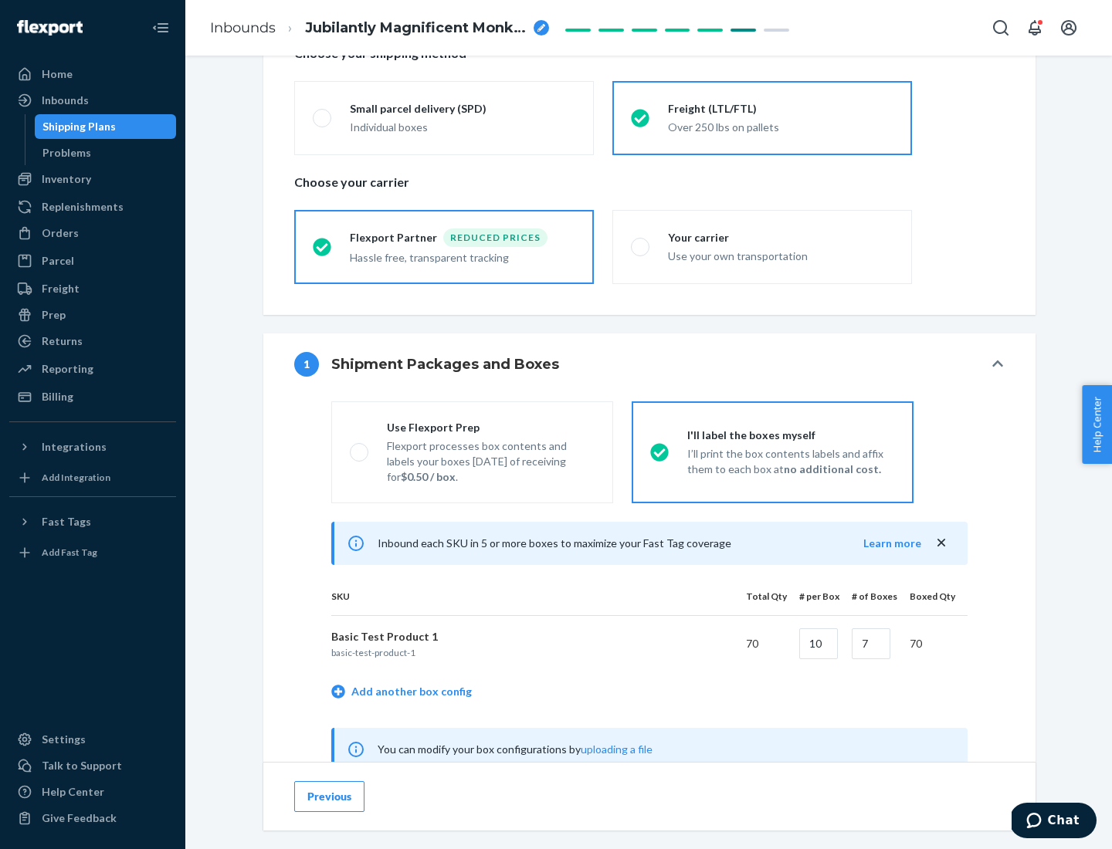
scroll to position [483, 0]
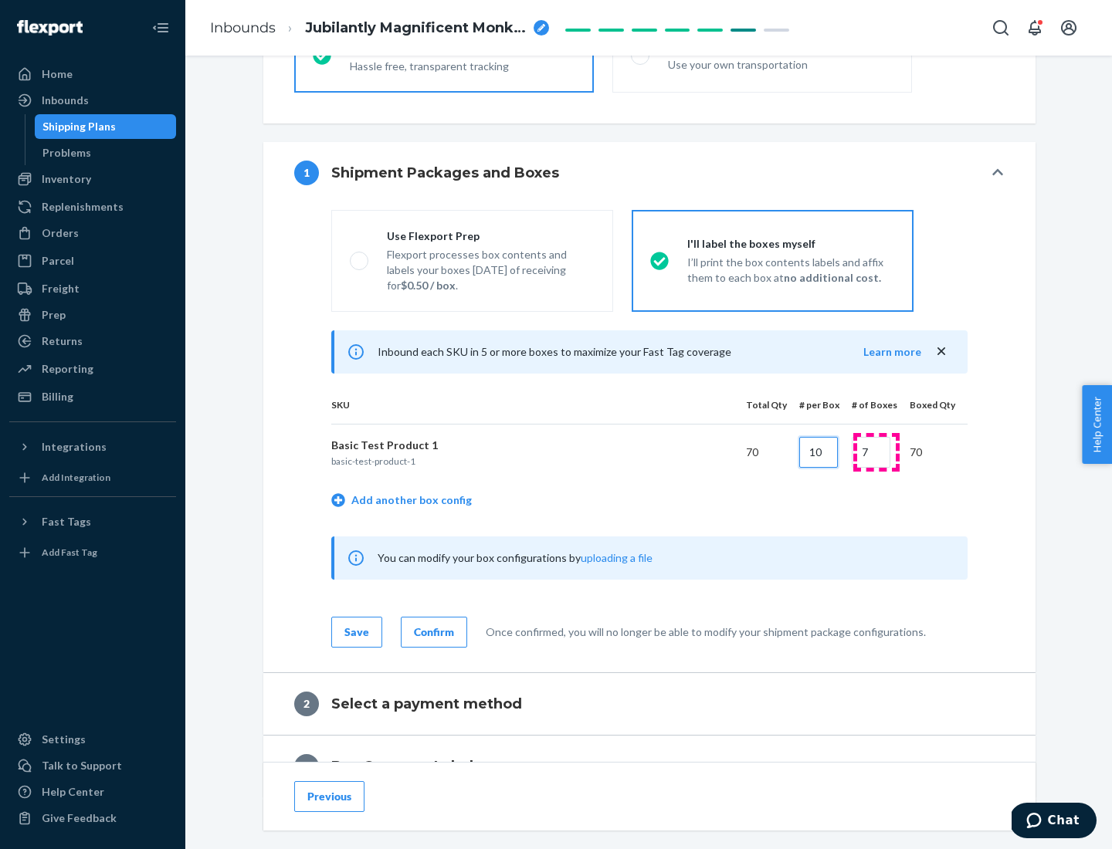
type input "10"
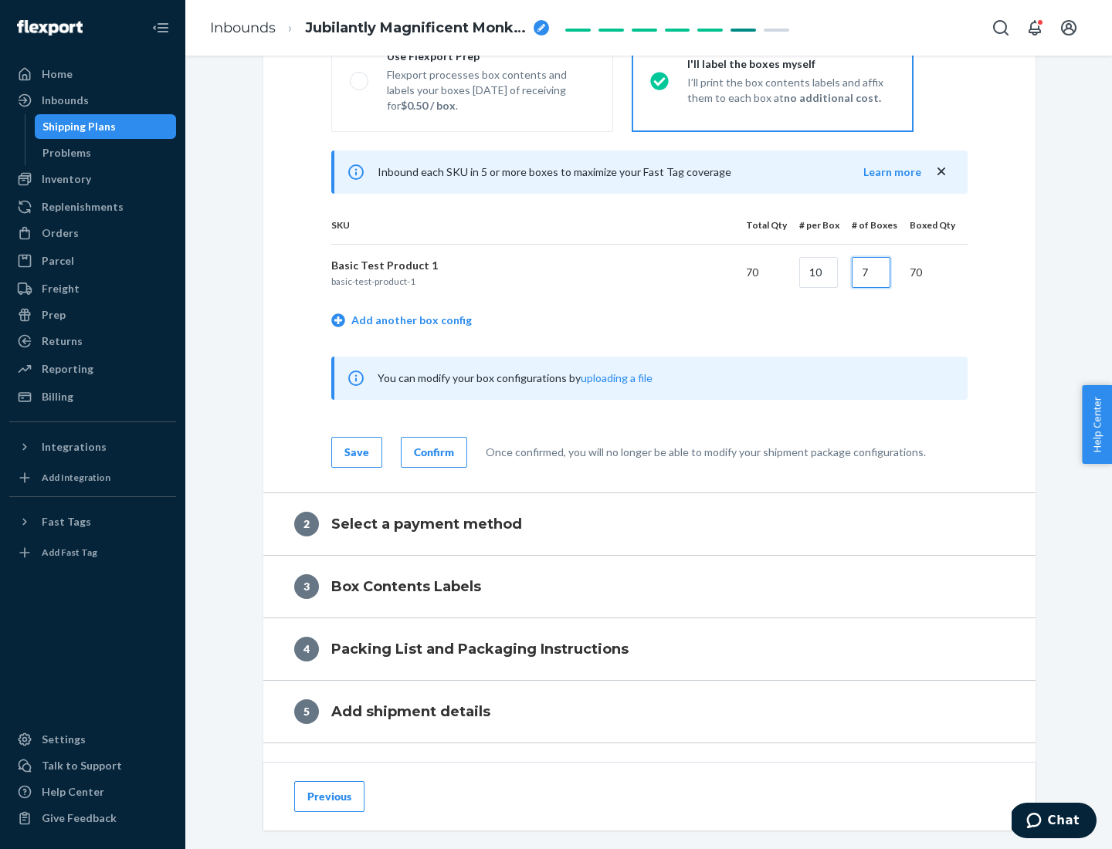
type input "7"
click at [432, 452] on div "Confirm" at bounding box center [434, 452] width 40 height 15
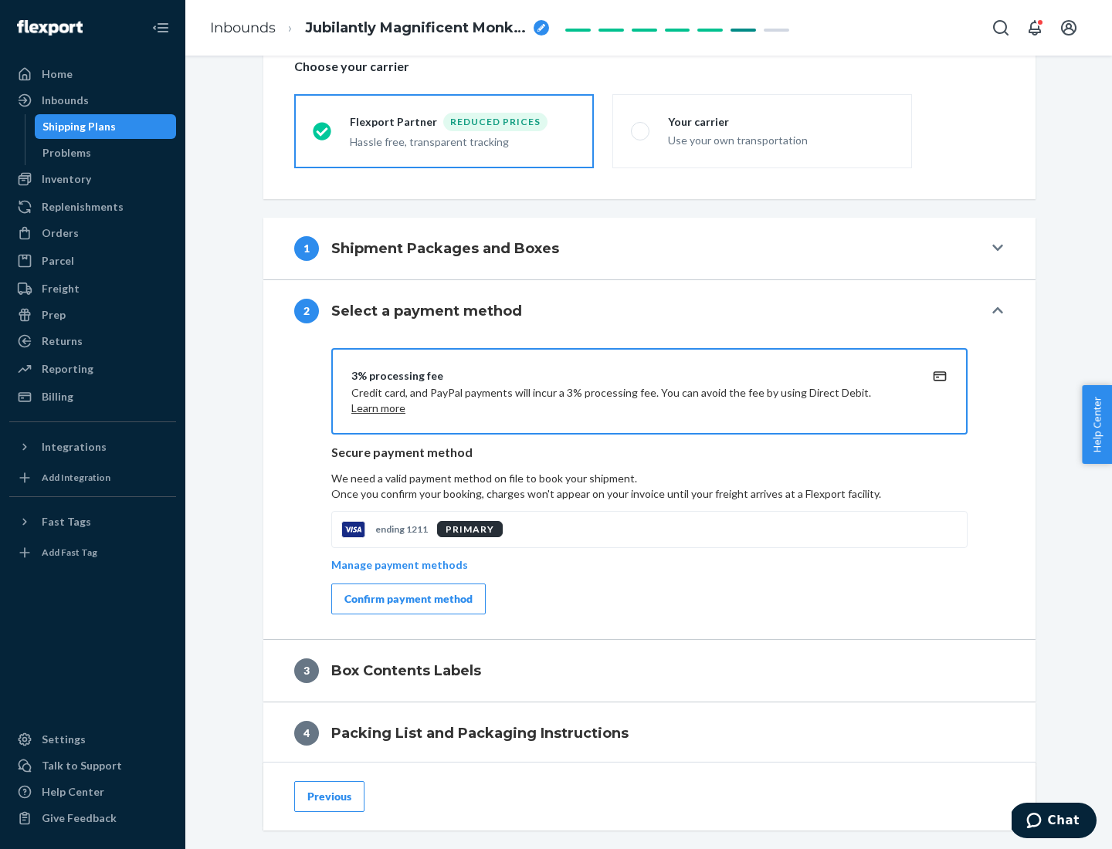
scroll to position [554, 0]
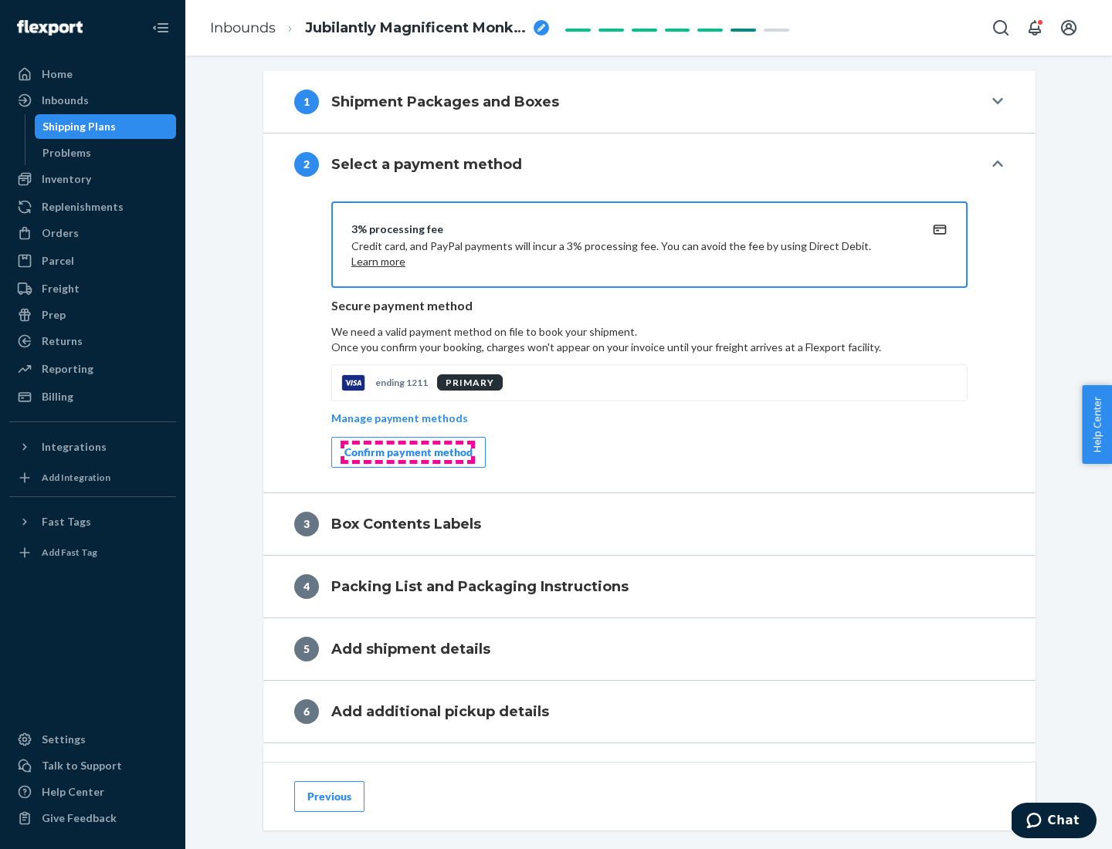
click at [407, 452] on div "Confirm payment method" at bounding box center [408, 452] width 128 height 15
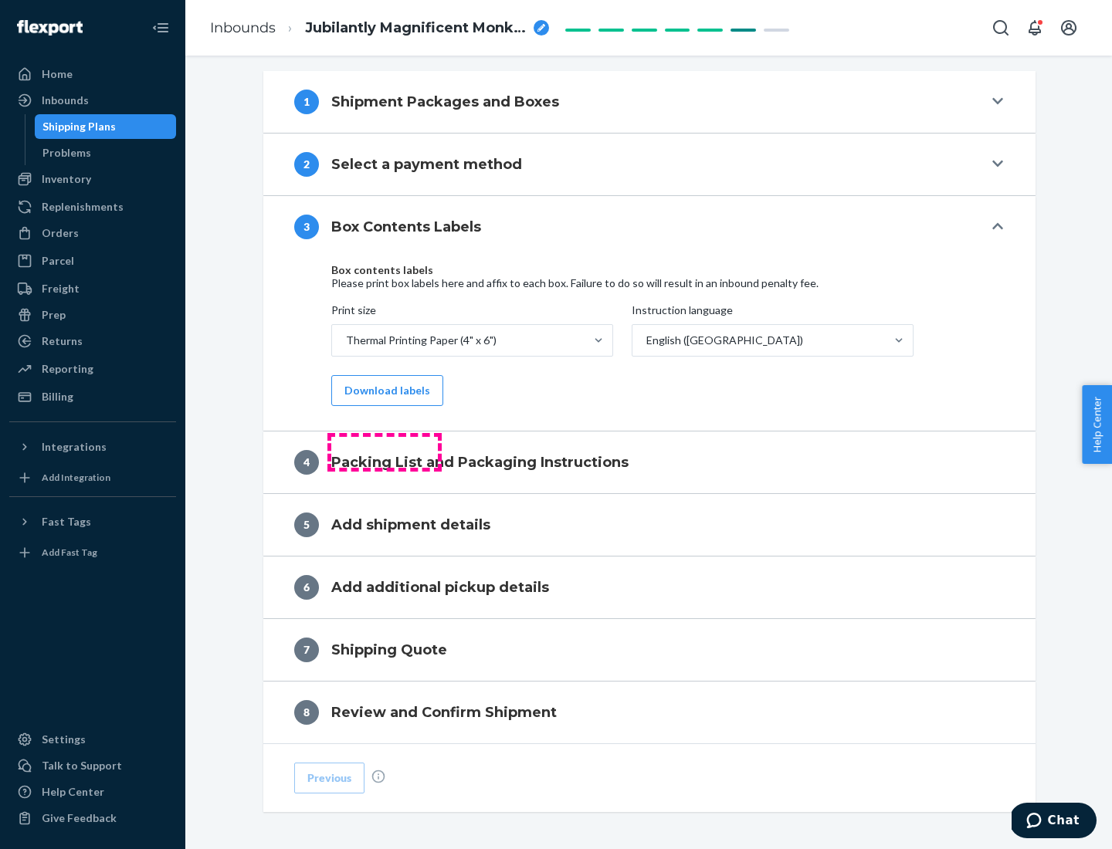
scroll to position [492, 0]
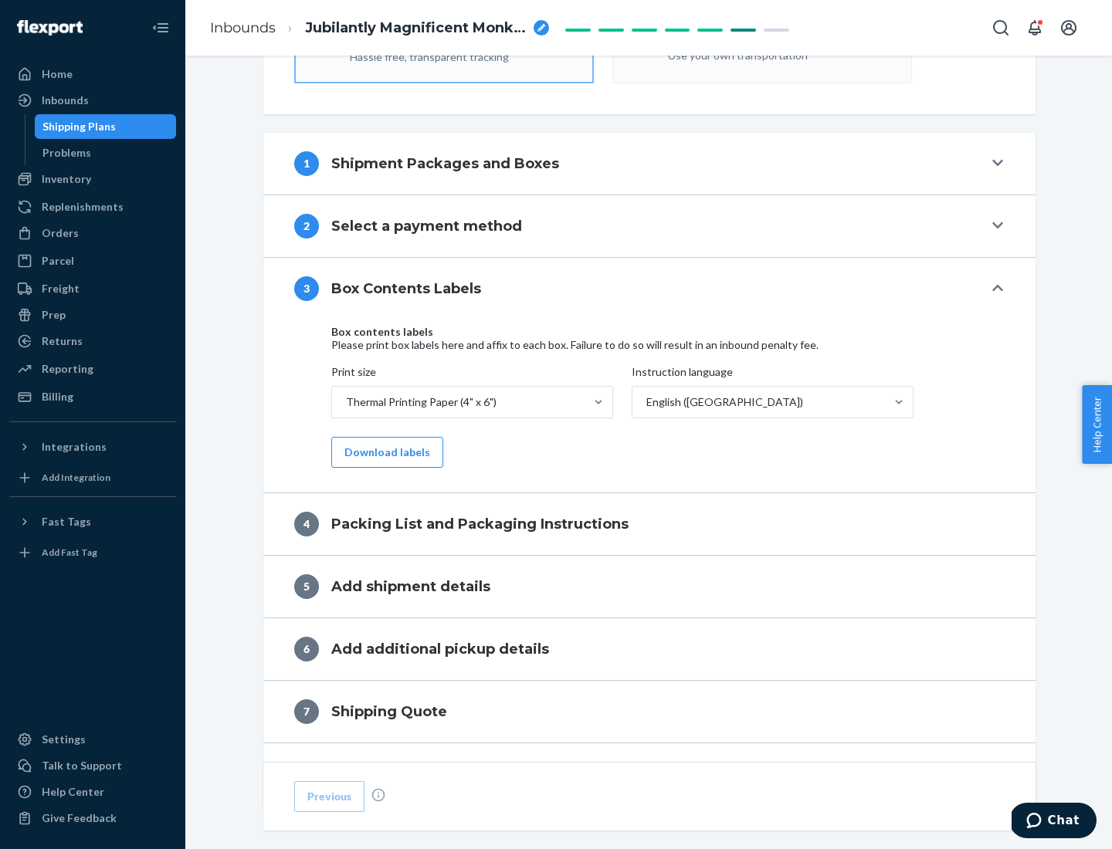
click at [384, 452] on button "Download labels" at bounding box center [387, 452] width 112 height 31
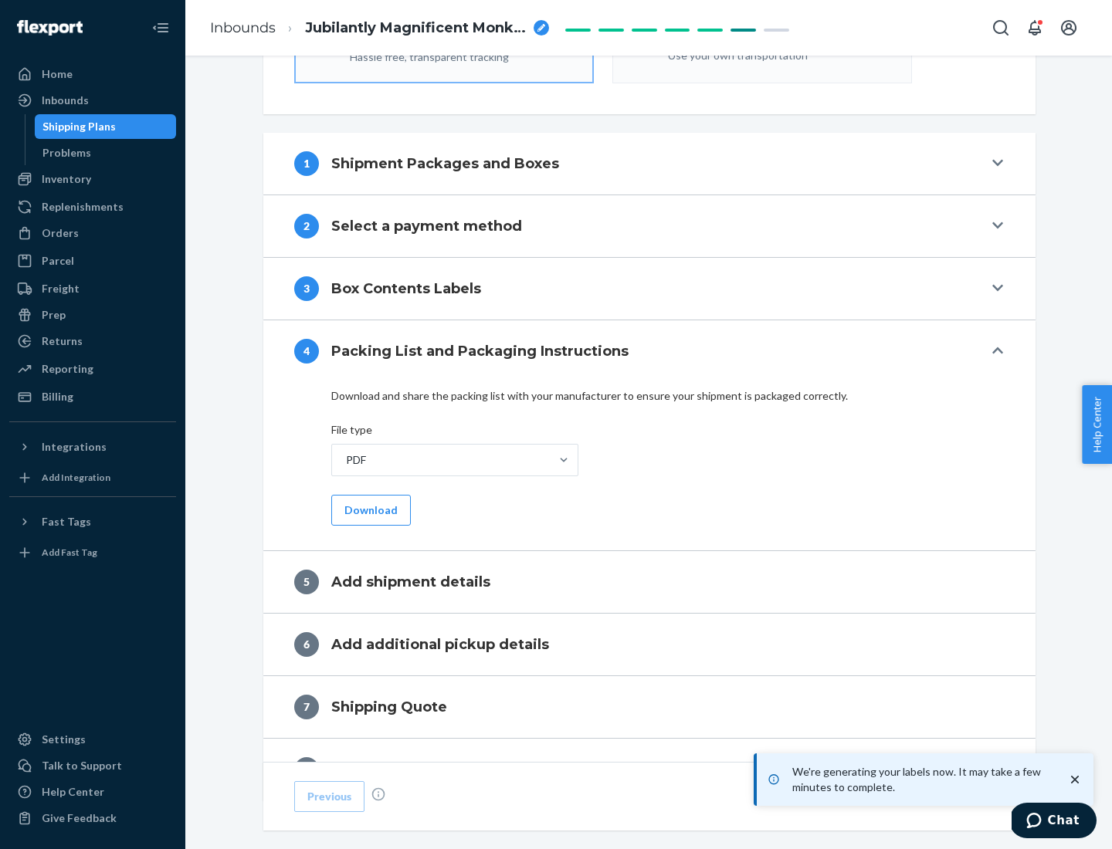
scroll to position [550, 0]
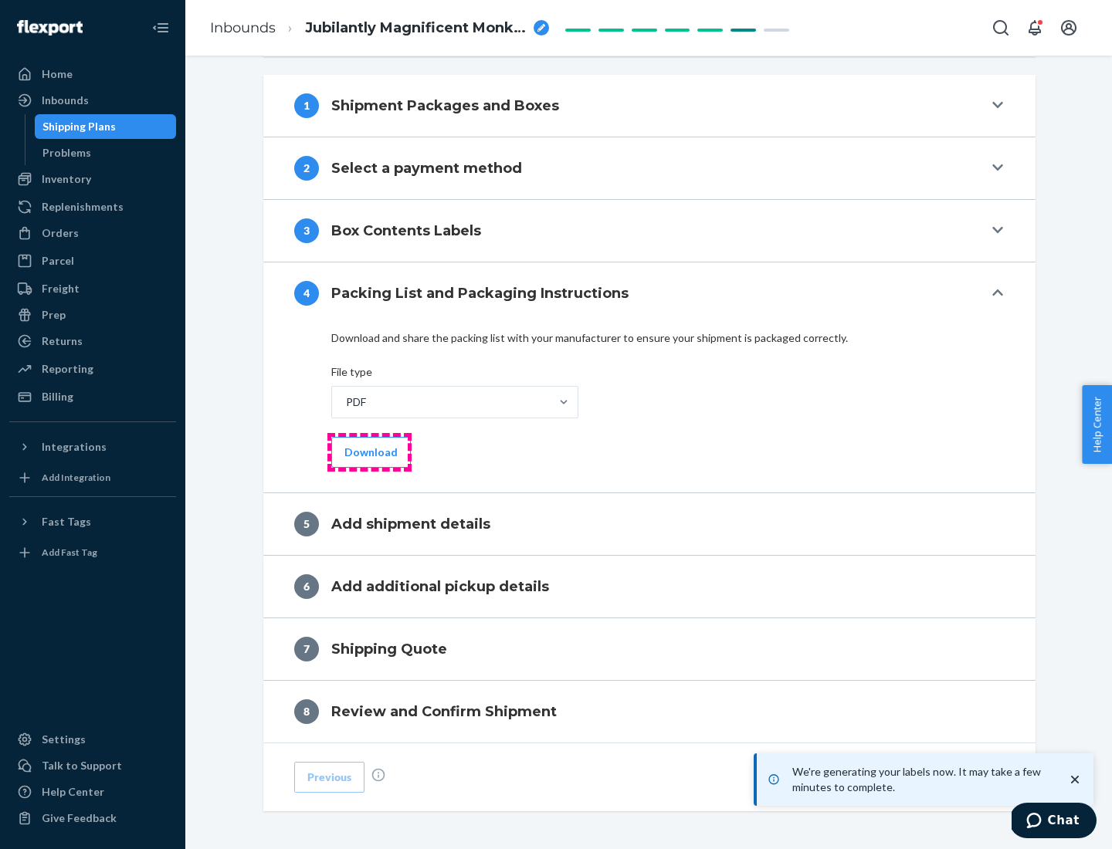
click at [369, 452] on button "Download" at bounding box center [371, 452] width 80 height 31
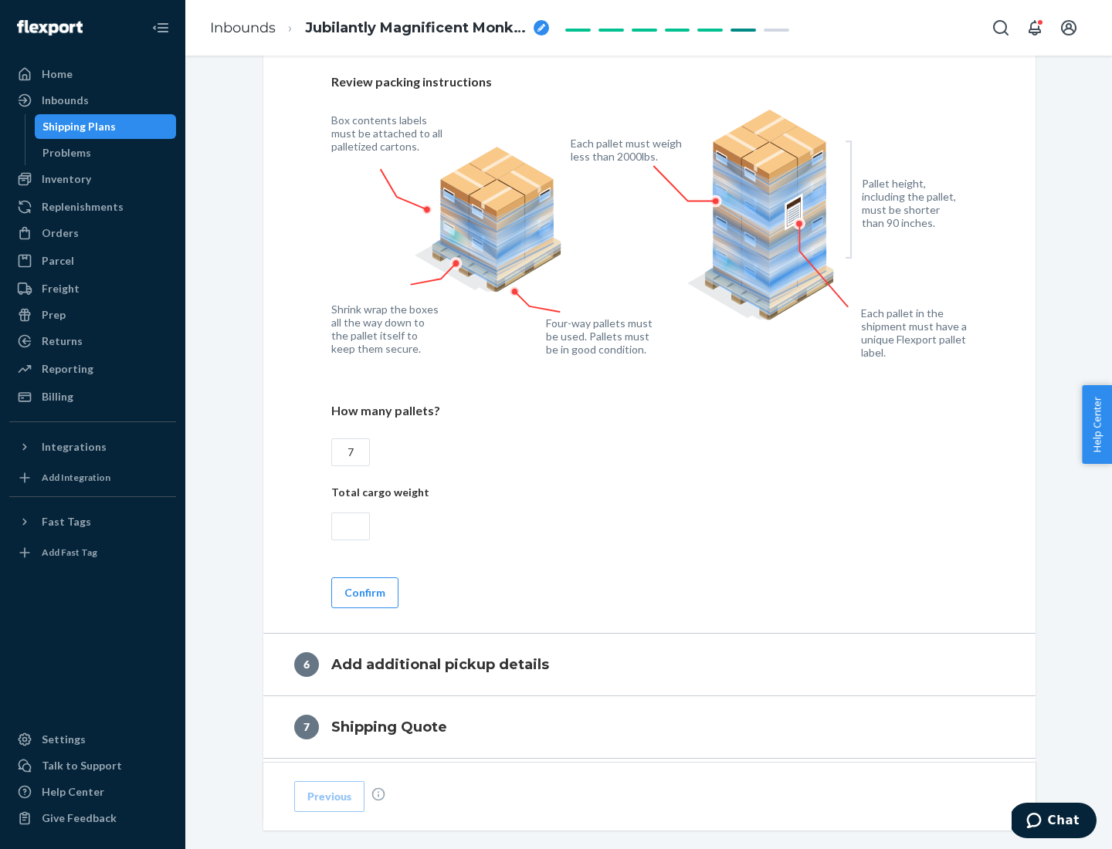
scroll to position [1065, 0]
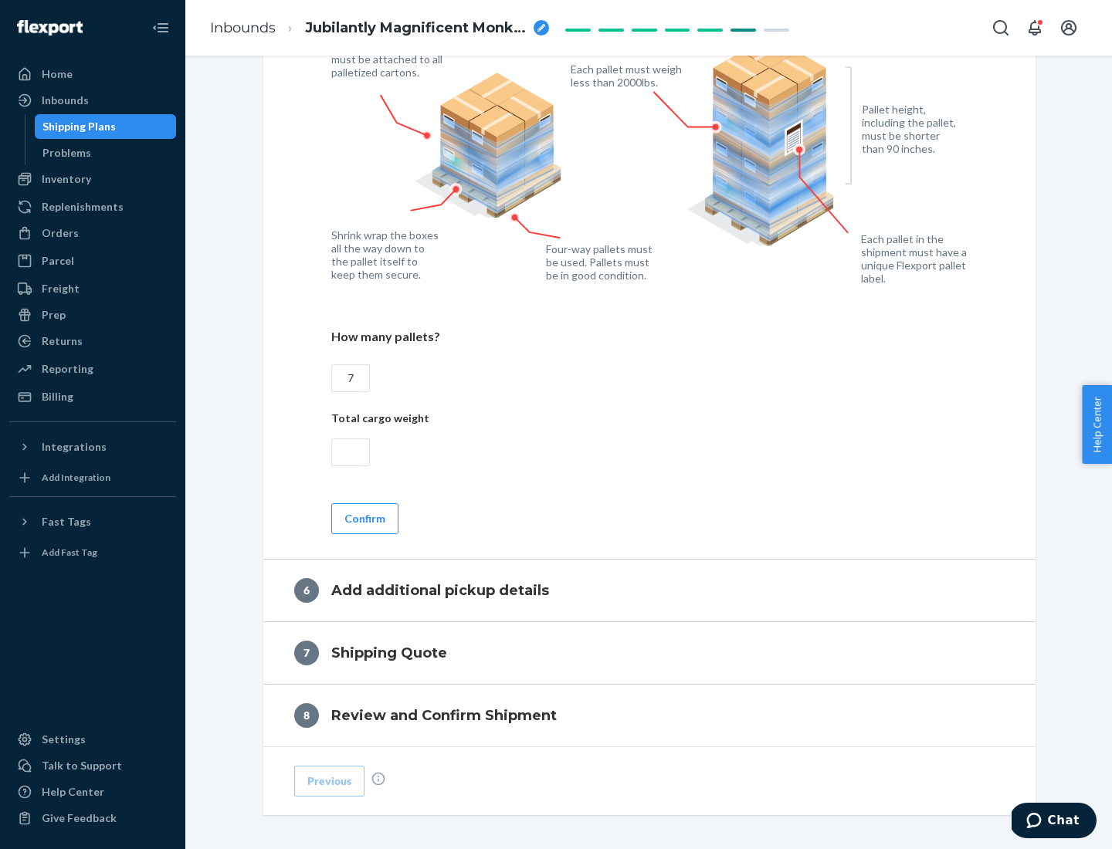
type input "7"
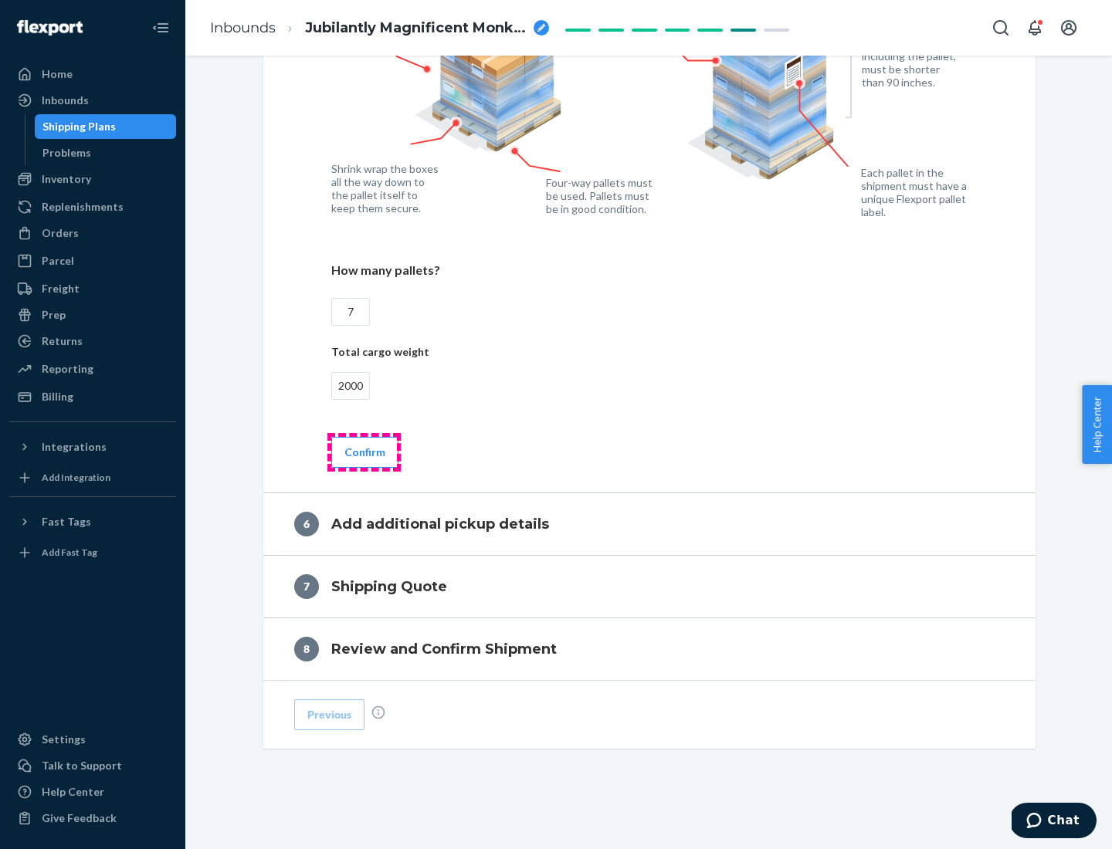
type input "2000"
click at [364, 452] on button "Confirm" at bounding box center [364, 452] width 67 height 31
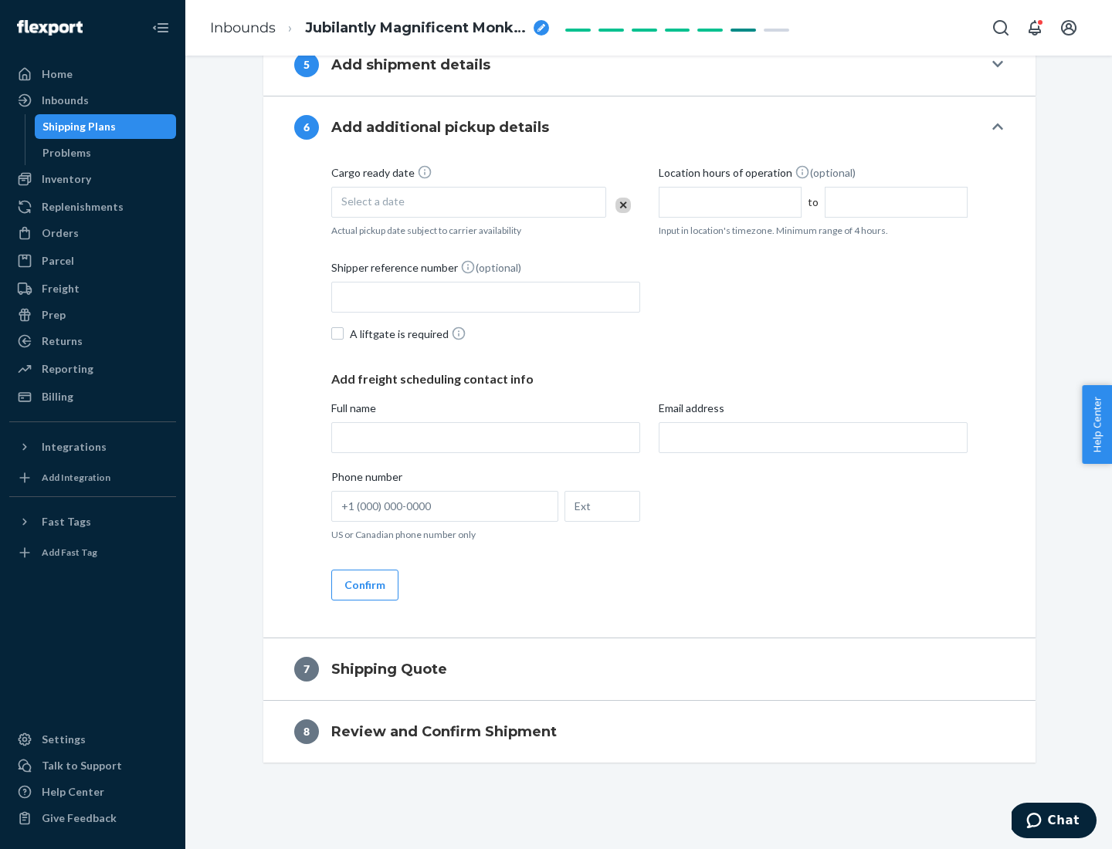
scroll to position [591, 0]
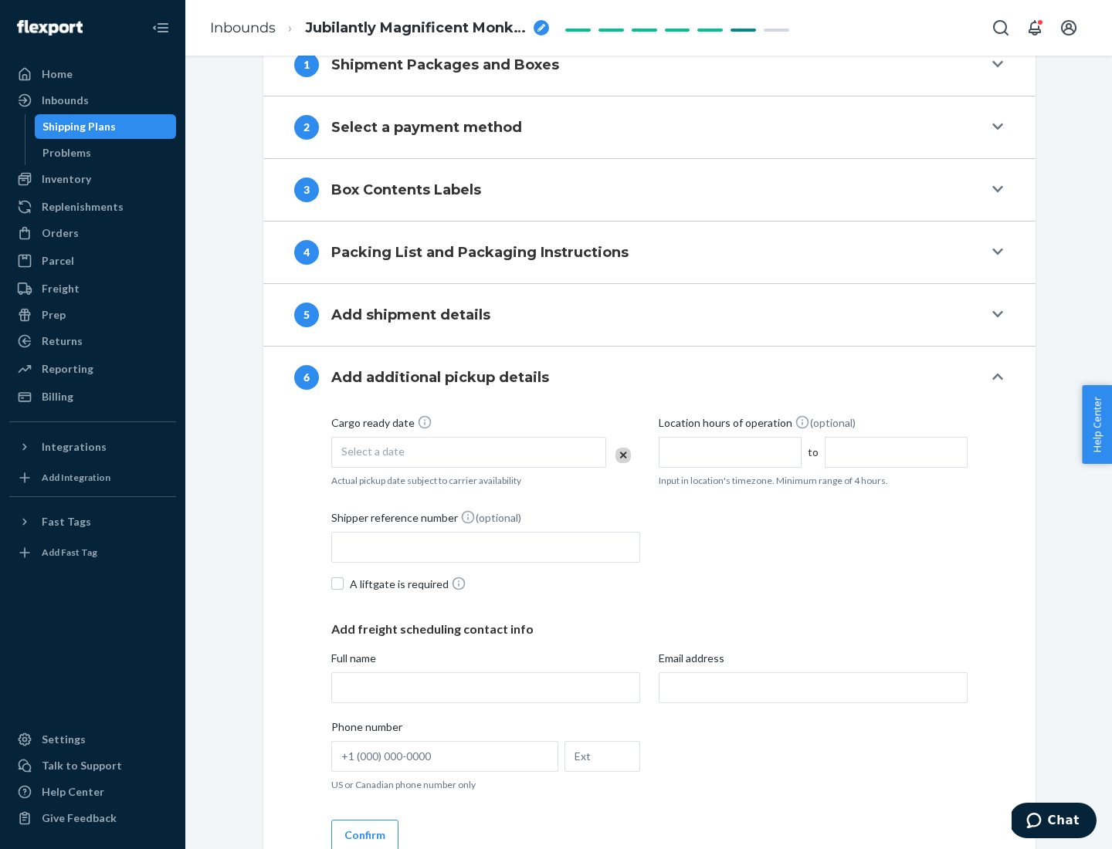
click at [469, 452] on div "Select a date" at bounding box center [468, 452] width 275 height 31
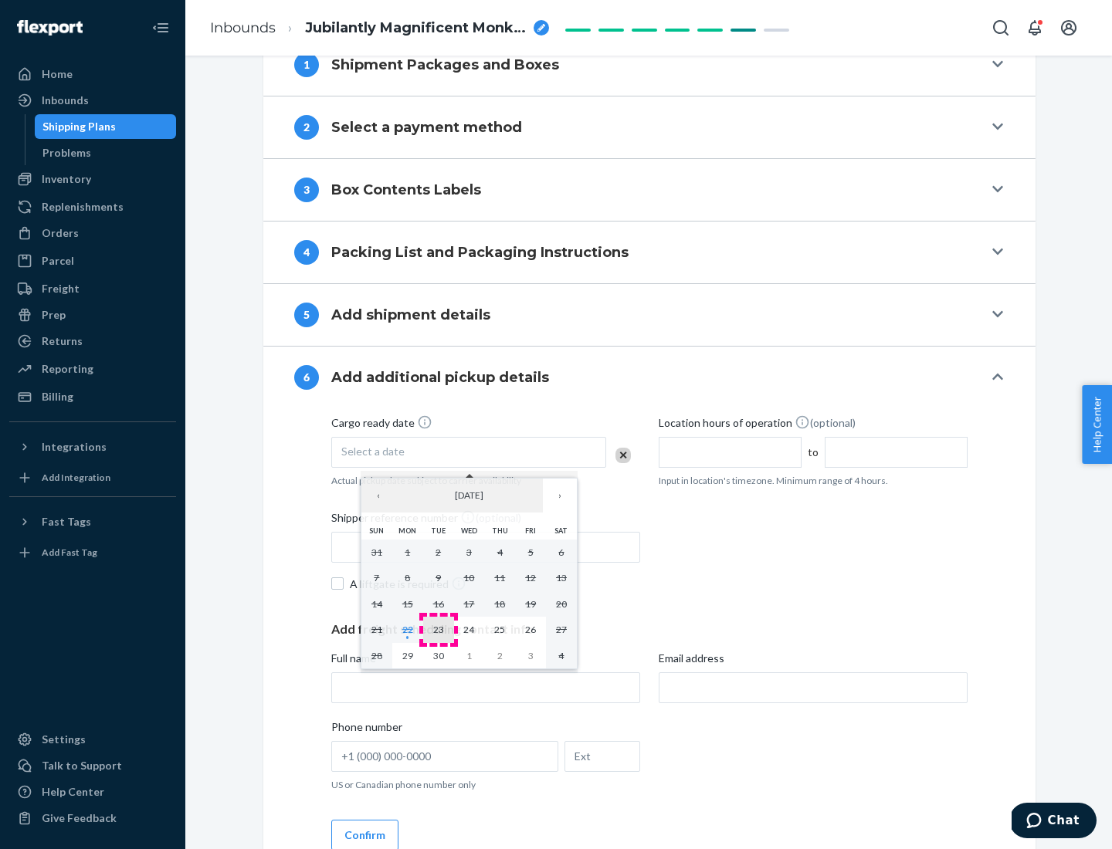
click at [438, 629] on abbr "23" at bounding box center [438, 630] width 11 height 12
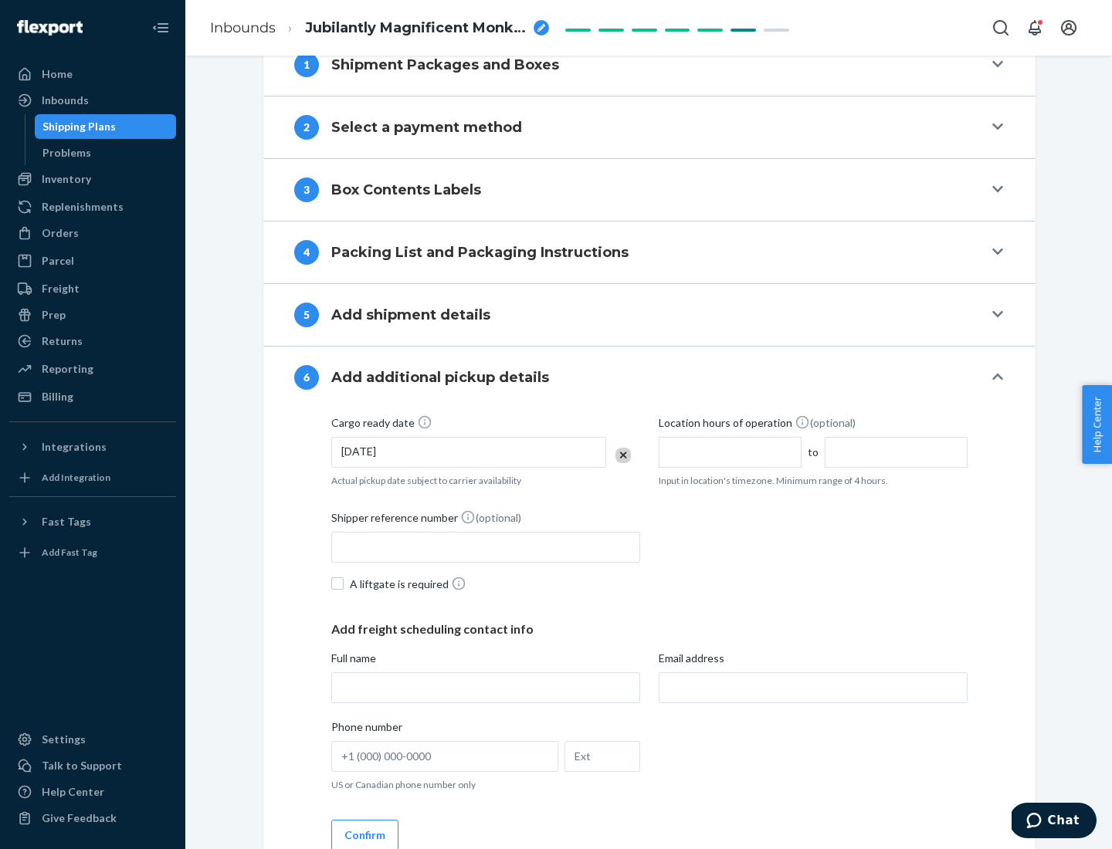
scroll to position [826, 0]
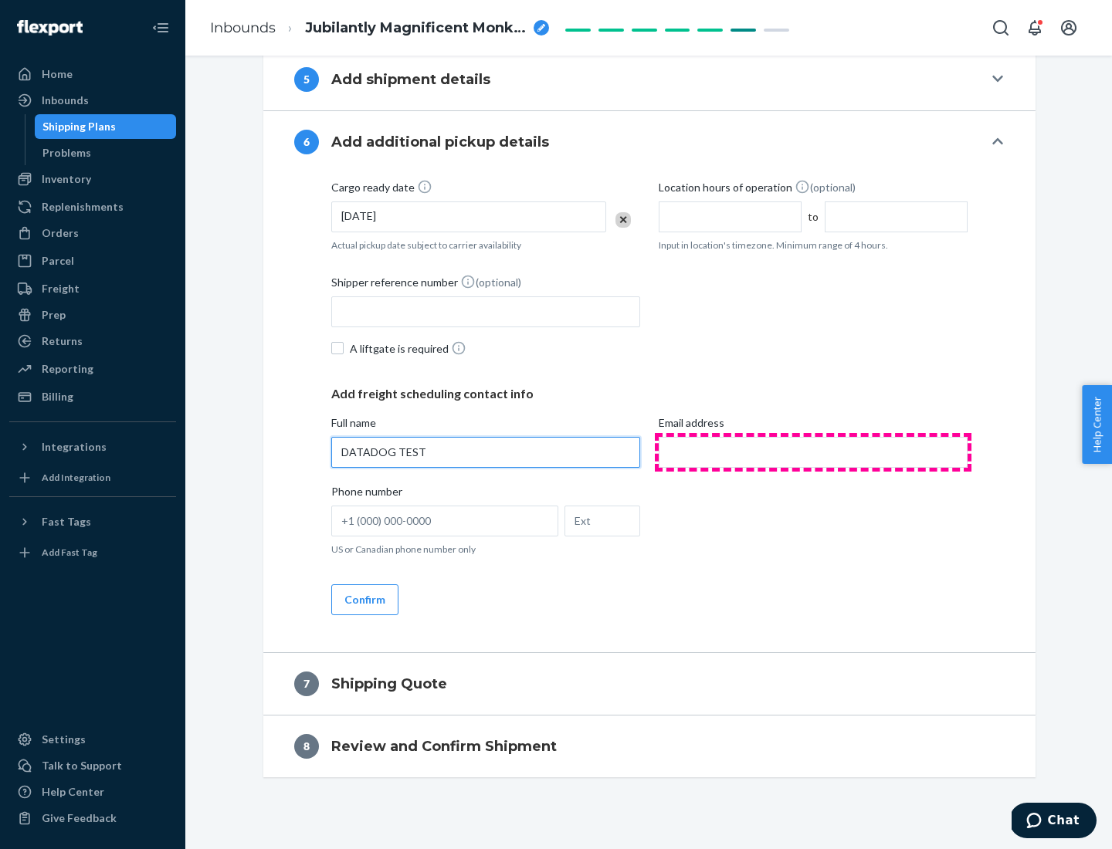
type input "DATADOG TEST"
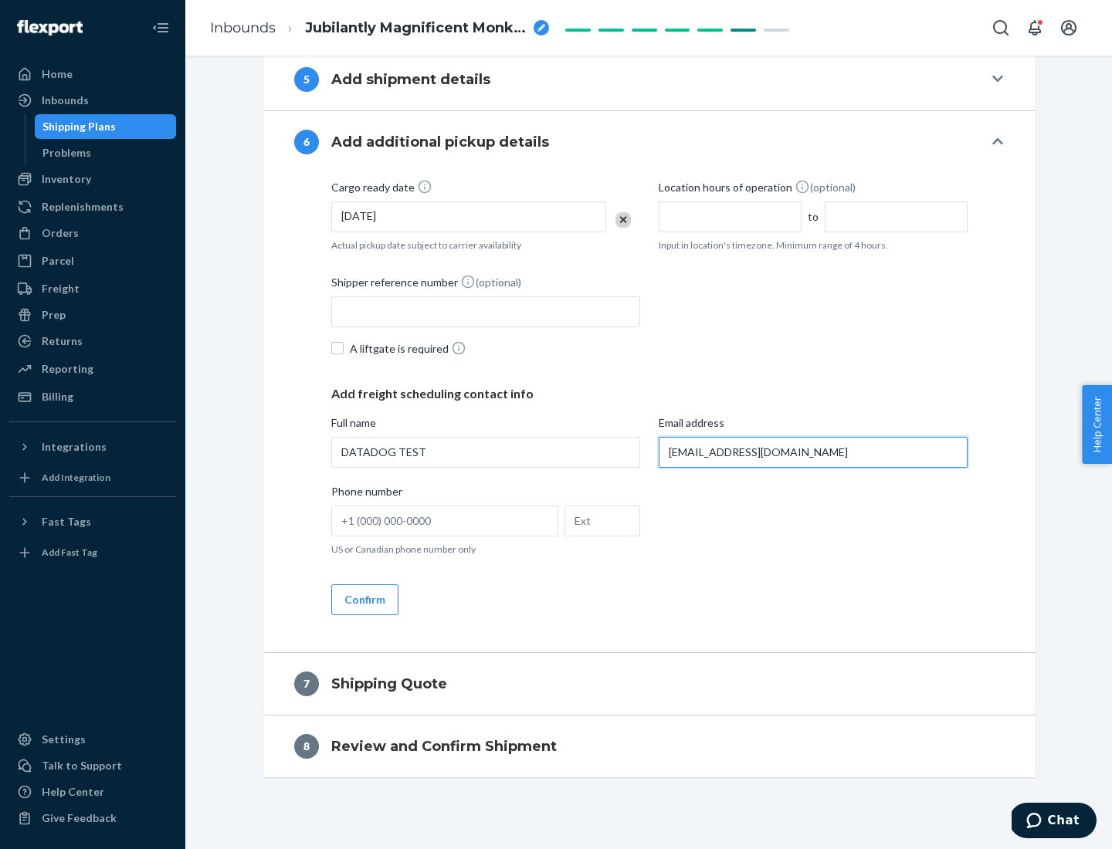
scroll to position [841, 0]
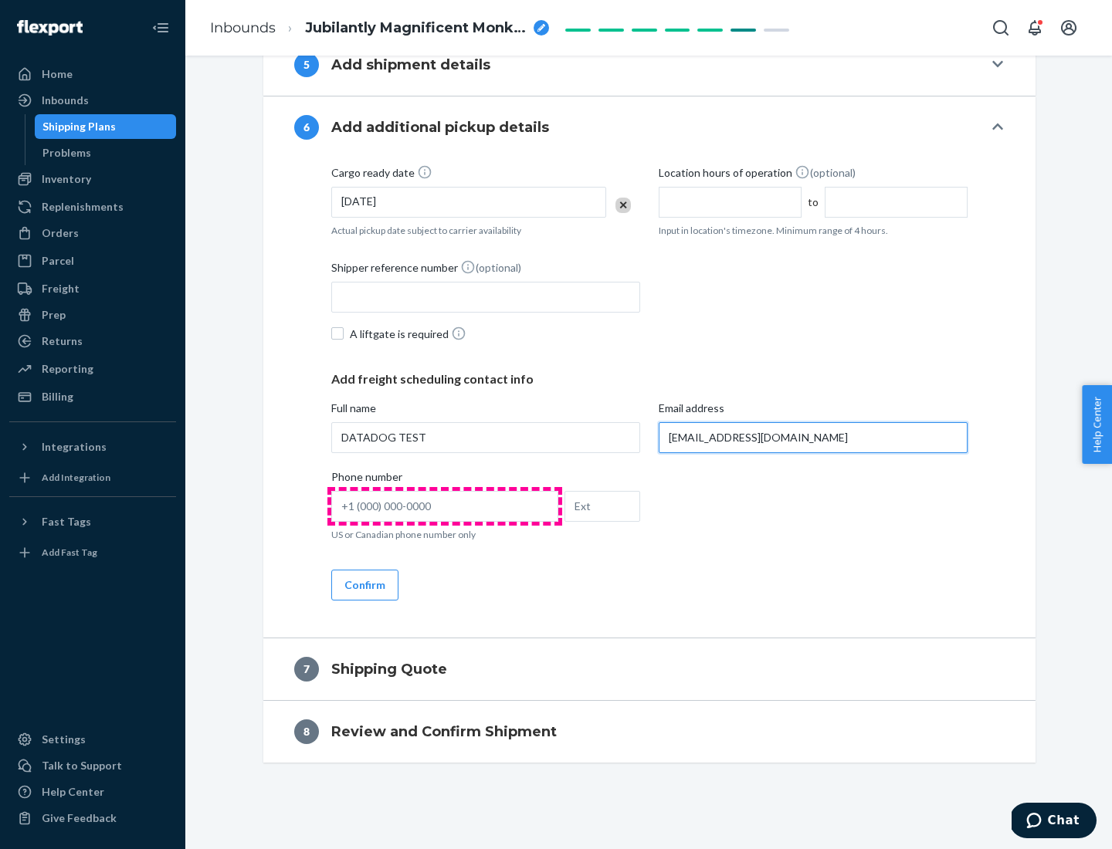
type input "[EMAIL_ADDRESS][DOMAIN_NAME]"
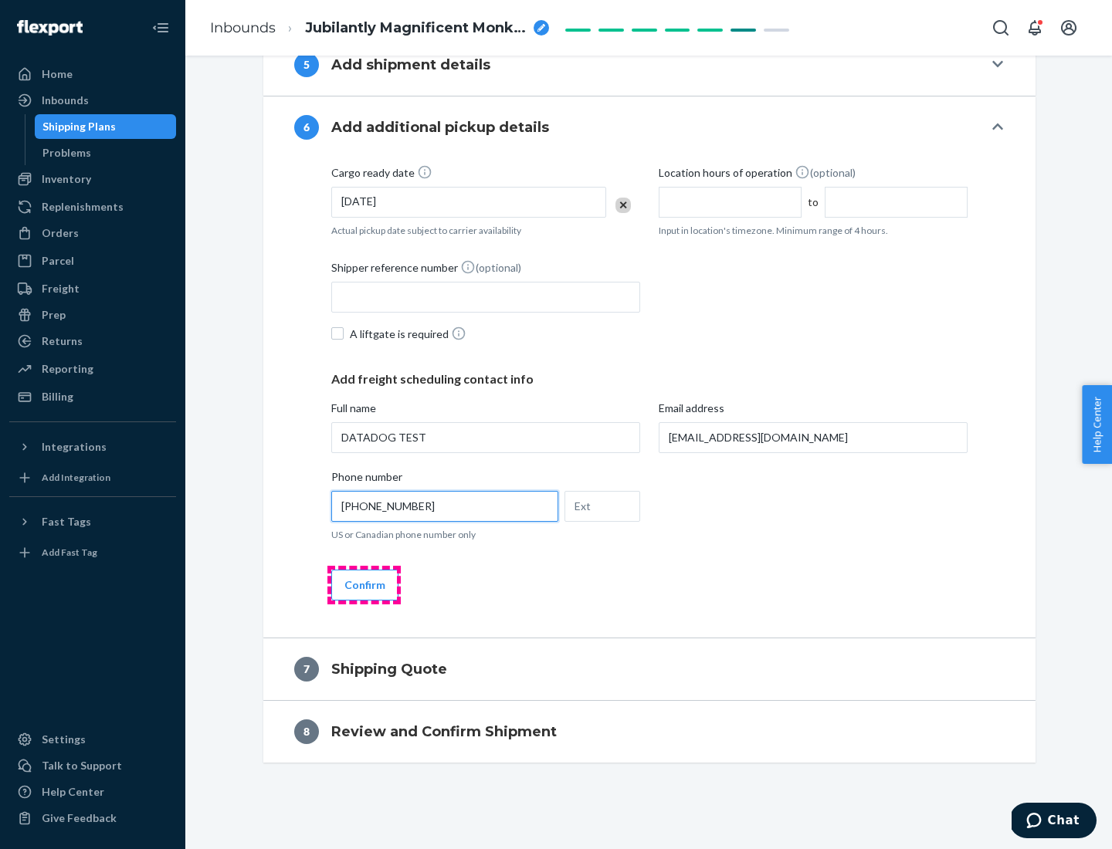
type input "[PHONE_NUMBER]"
click at [364, 584] on button "Confirm" at bounding box center [364, 585] width 67 height 31
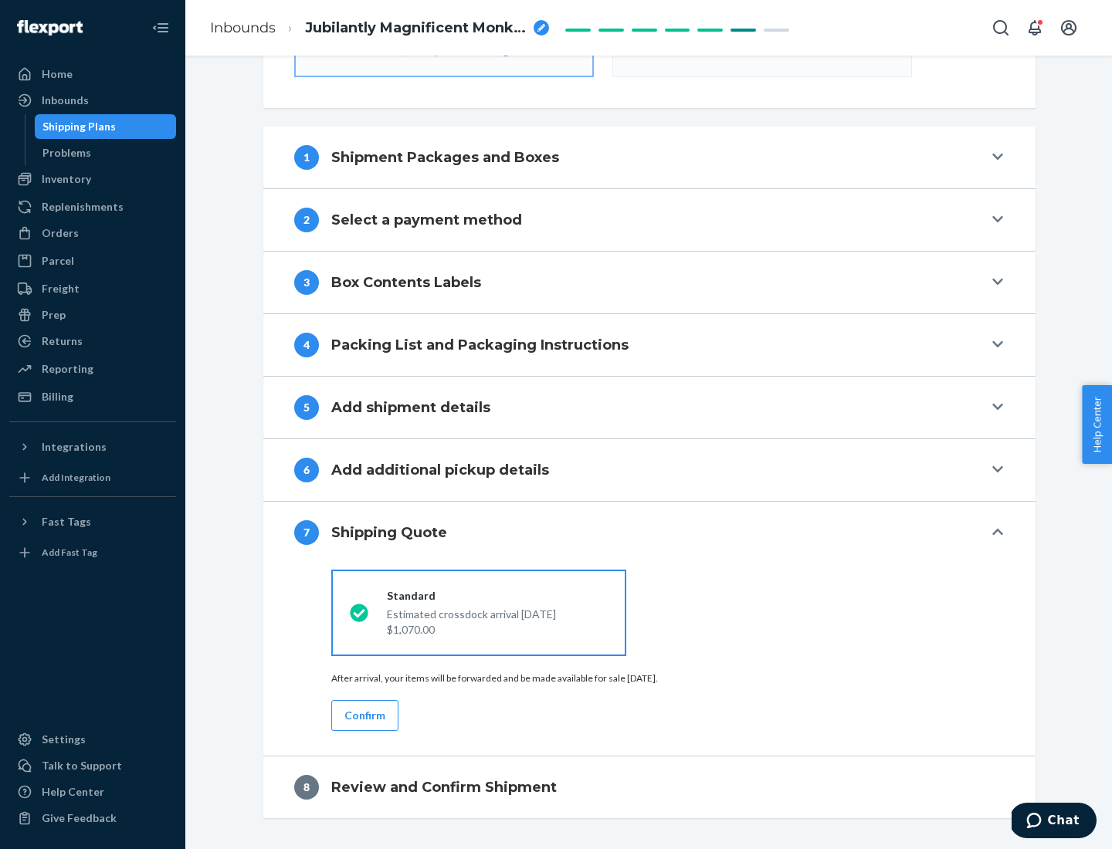
scroll to position [554, 0]
